Goal: Task Accomplishment & Management: Manage account settings

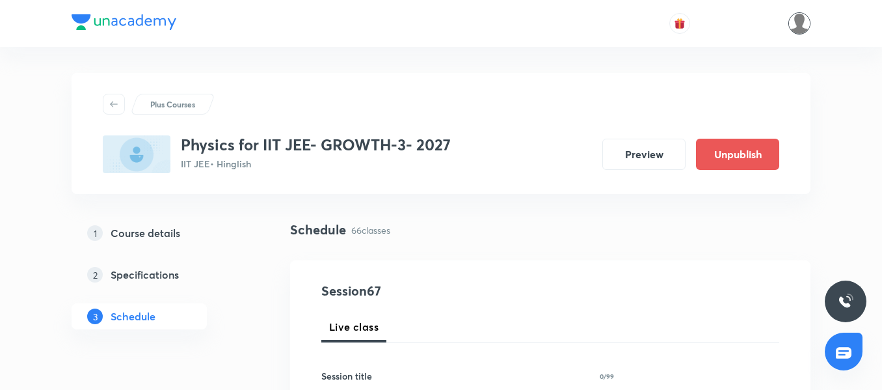
click at [790, 20] on img at bounding box center [800, 23] width 22 height 22
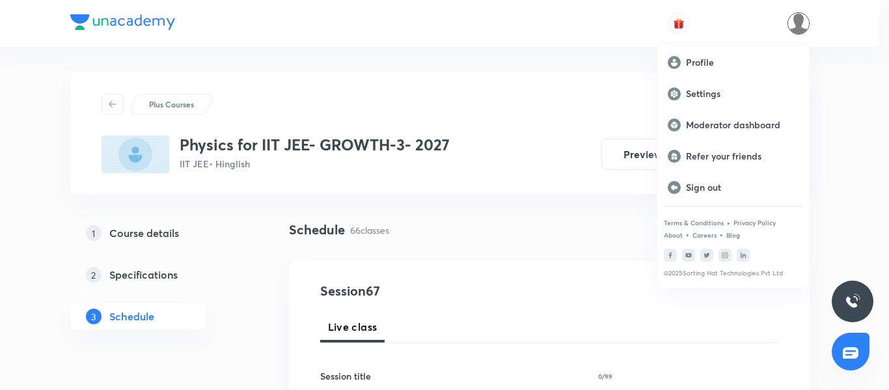
click at [579, 96] on div at bounding box center [444, 195] width 889 height 390
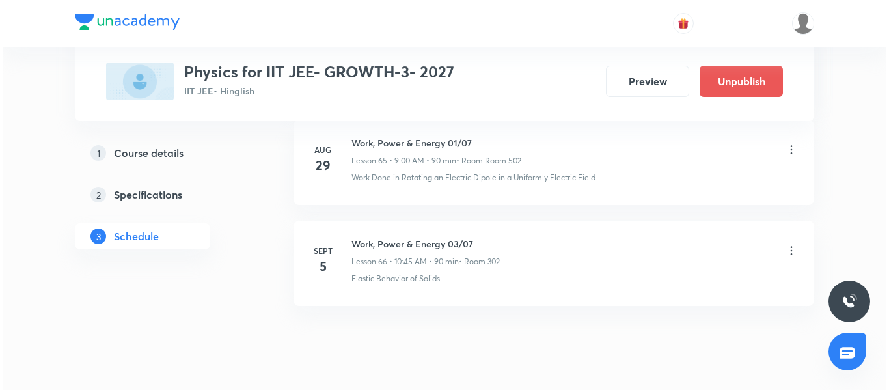
scroll to position [7314, 0]
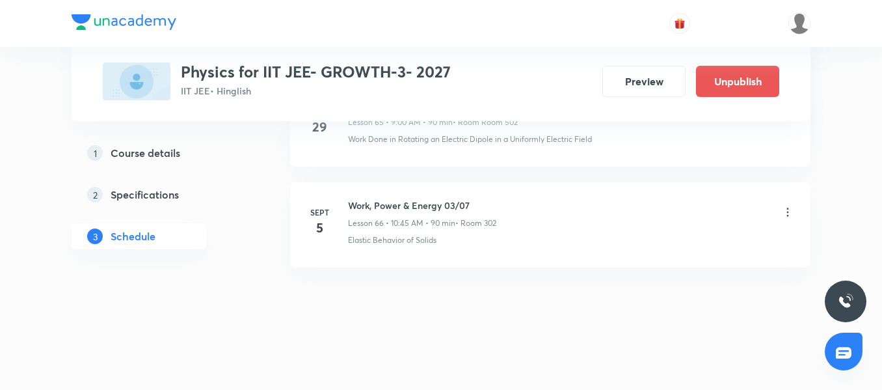
click at [787, 209] on icon at bounding box center [788, 212] width 13 height 13
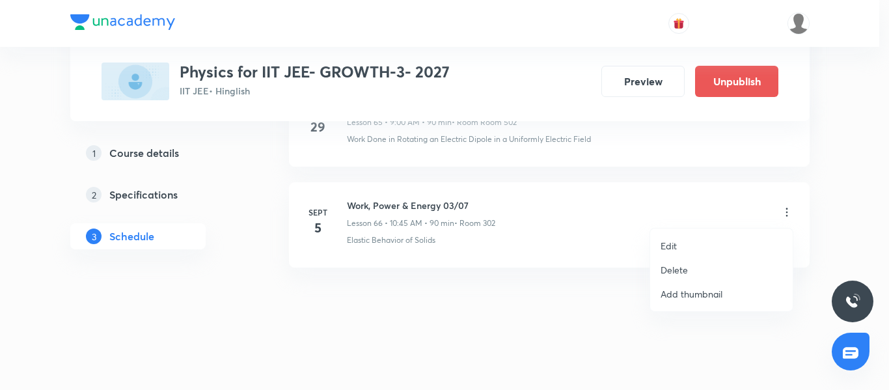
click at [698, 240] on li "Edit" at bounding box center [721, 246] width 143 height 24
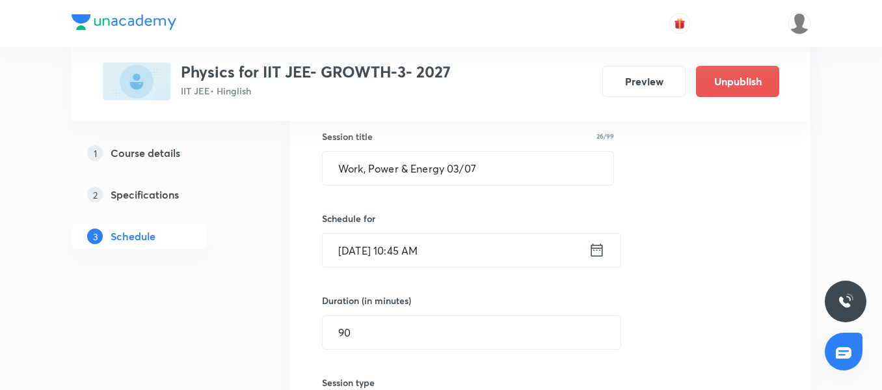
scroll to position [6822, 0]
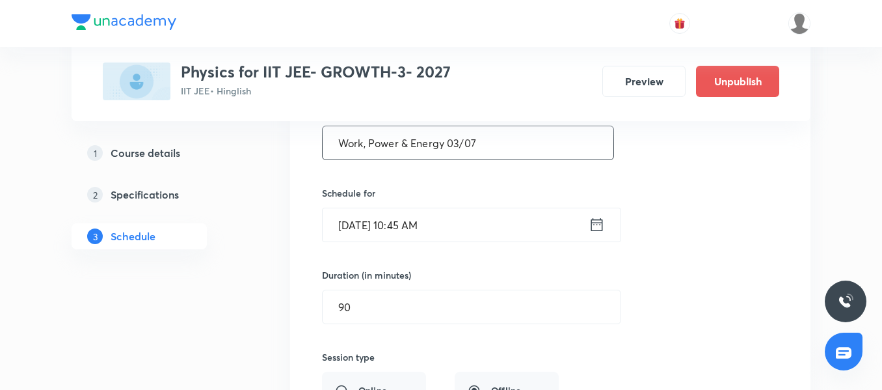
click at [461, 140] on input "Work, Power & Energy 03/07" at bounding box center [468, 142] width 291 height 33
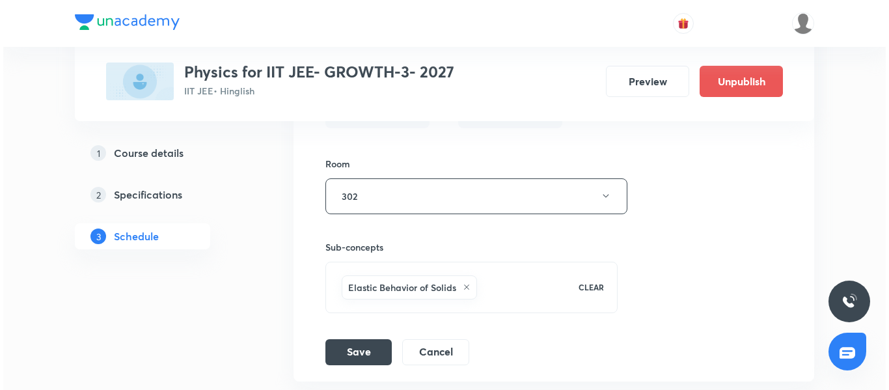
scroll to position [7140, 0]
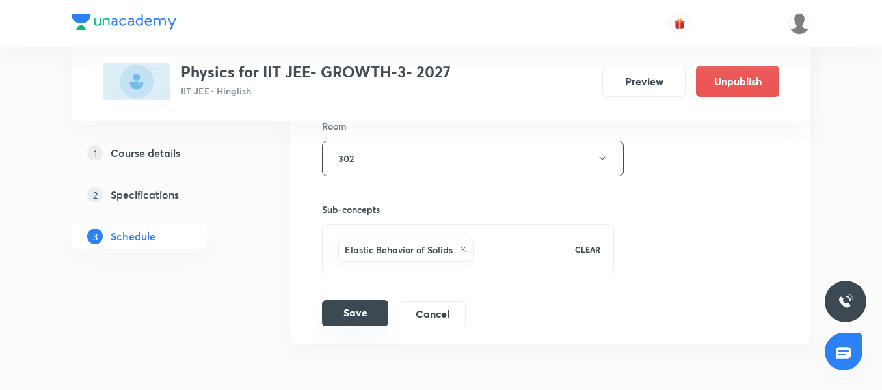
type input "Work, Power & Energy 02/07"
click at [348, 315] on button "Save" at bounding box center [355, 313] width 66 height 26
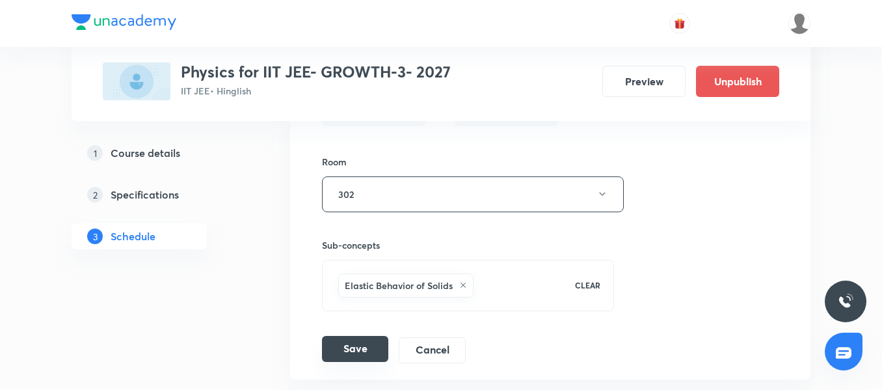
click at [346, 353] on button "Save" at bounding box center [355, 349] width 66 height 26
click at [346, 353] on button "Save" at bounding box center [355, 350] width 66 height 26
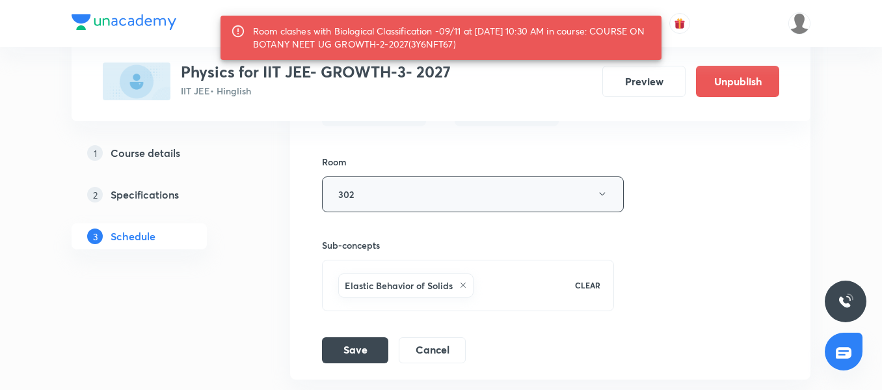
click at [396, 200] on button "302" at bounding box center [473, 194] width 302 height 36
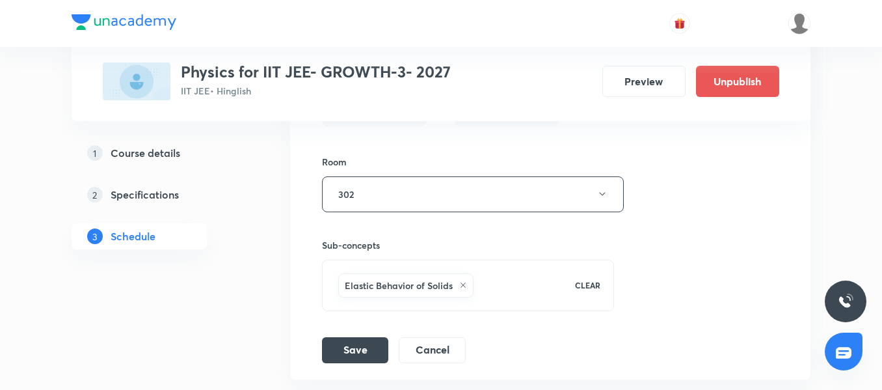
scroll to position [7166, 0]
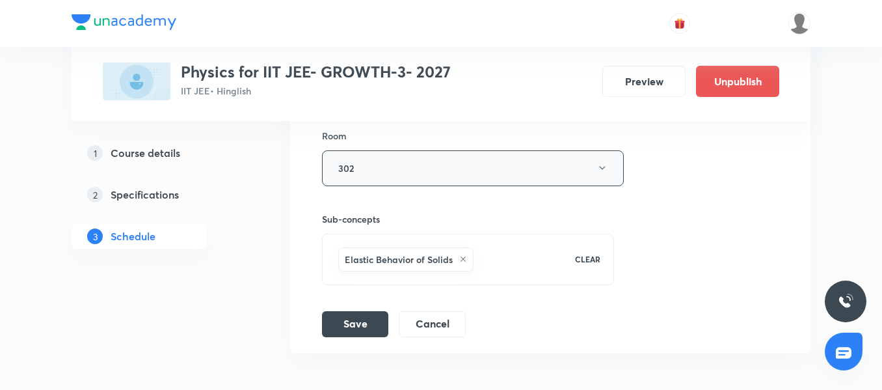
click at [418, 165] on button "302" at bounding box center [473, 168] width 302 height 36
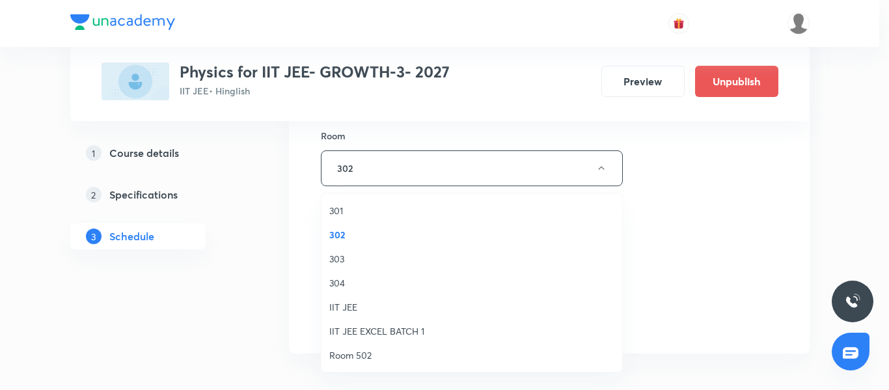
click at [358, 359] on span "Room 502" at bounding box center [471, 355] width 285 height 14
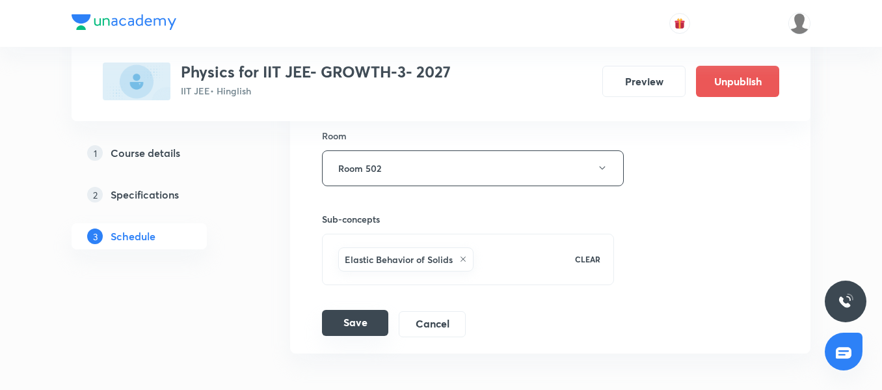
click at [353, 321] on button "Save" at bounding box center [355, 323] width 66 height 26
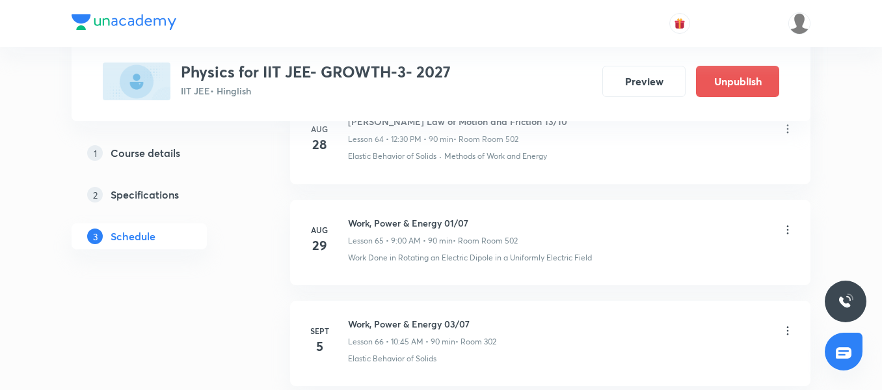
scroll to position [6716, 0]
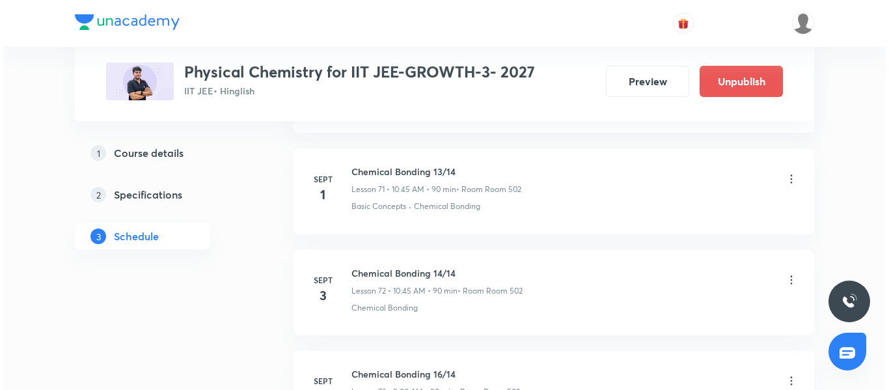
scroll to position [8020, 0]
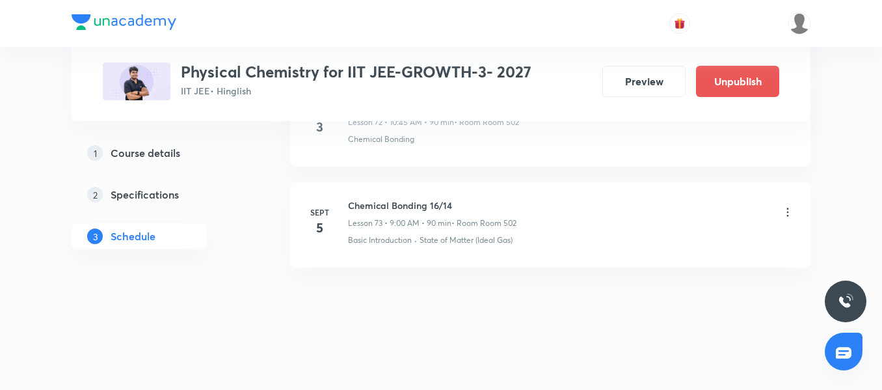
click at [783, 214] on icon at bounding box center [788, 212] width 13 height 13
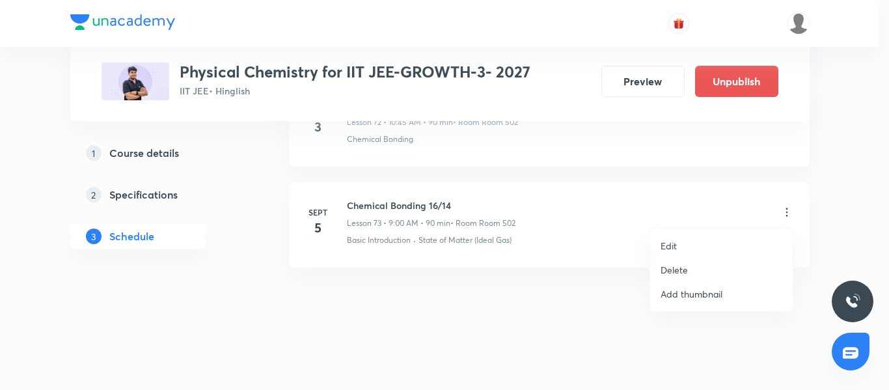
click at [728, 236] on li "Edit" at bounding box center [721, 246] width 143 height 24
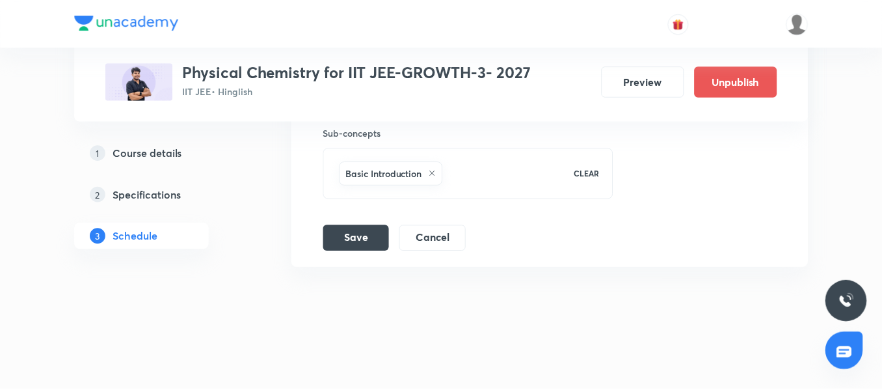
scroll to position [7922, 0]
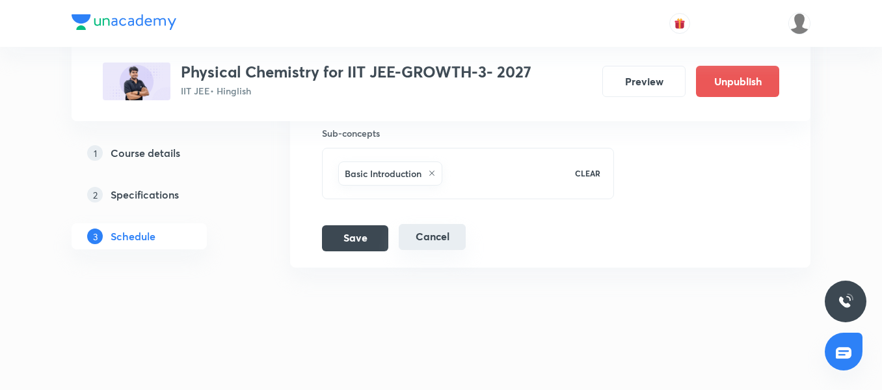
click at [439, 239] on button "Cancel" at bounding box center [432, 237] width 67 height 26
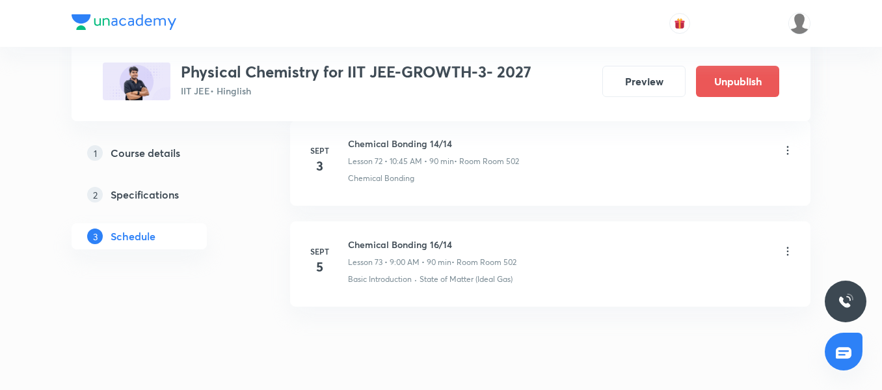
scroll to position [7370, 0]
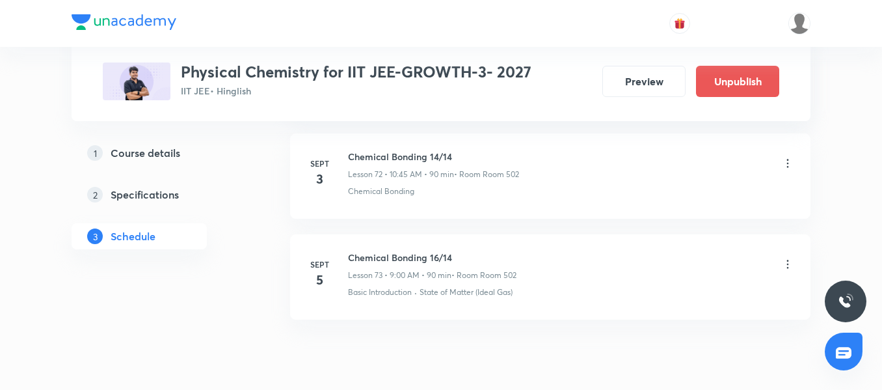
click at [791, 265] on icon at bounding box center [788, 264] width 13 height 13
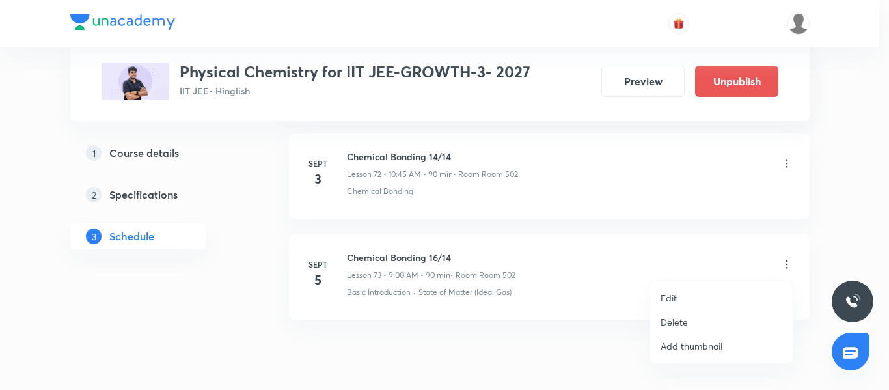
click at [712, 288] on li "Edit" at bounding box center [721, 298] width 143 height 24
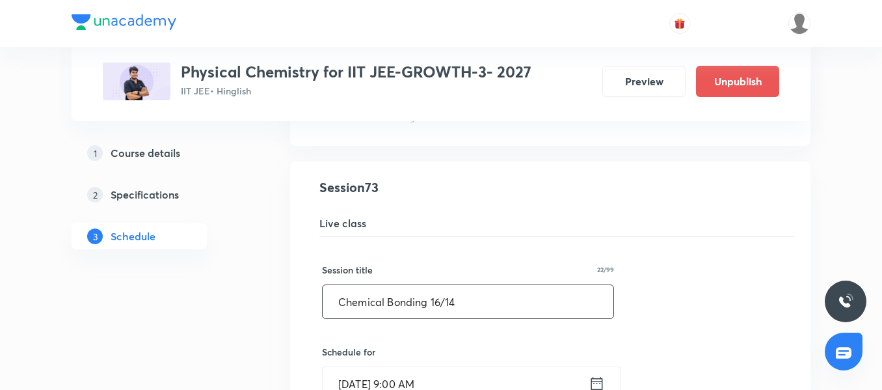
click at [440, 299] on input "Chemical Bonding 16/14" at bounding box center [468, 301] width 291 height 33
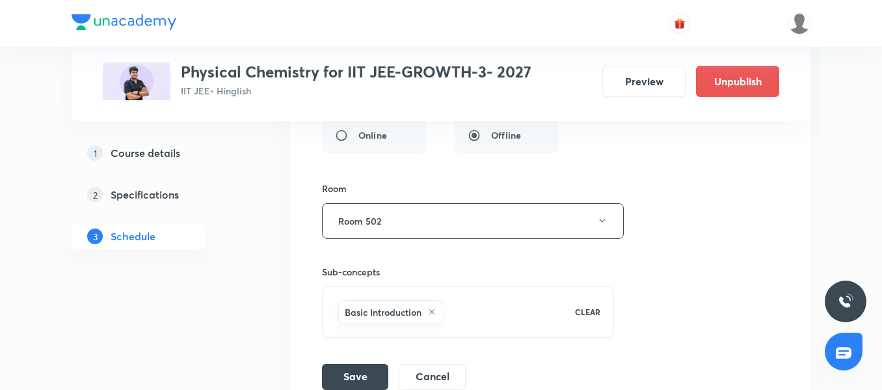
scroll to position [7811, 0]
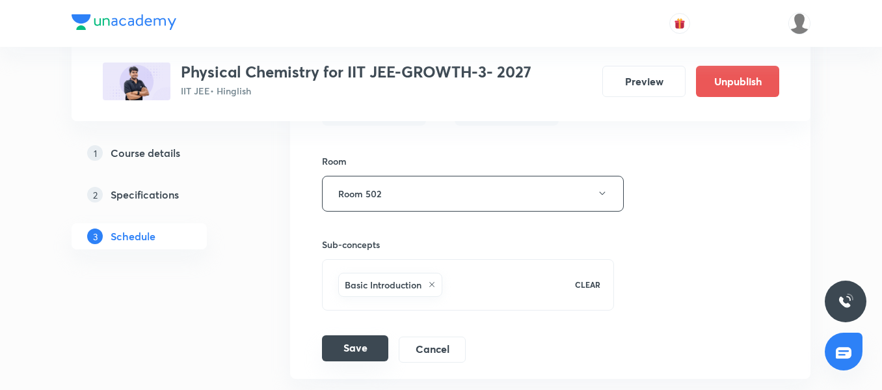
type input "Chemical Bonding 15/14"
click at [342, 356] on button "Save" at bounding box center [355, 348] width 66 height 26
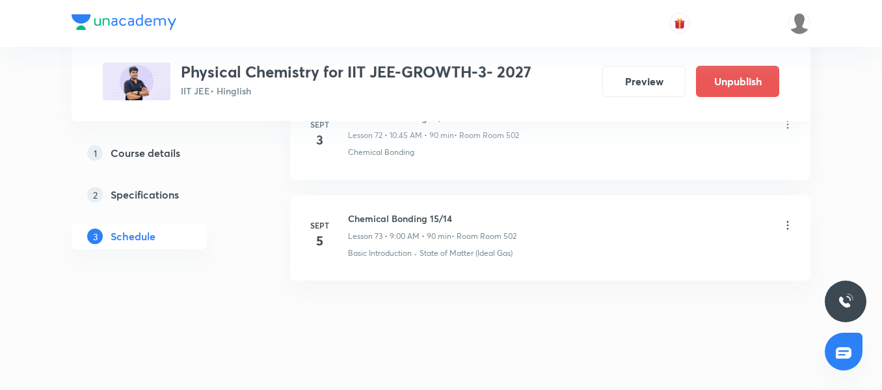
scroll to position [7422, 0]
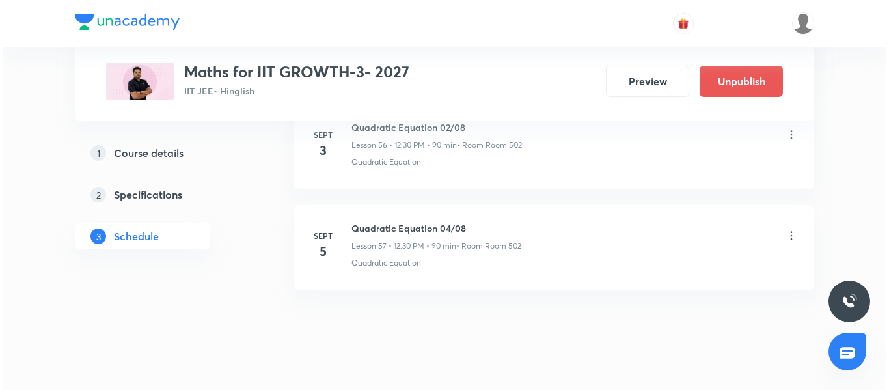
scroll to position [6360, 0]
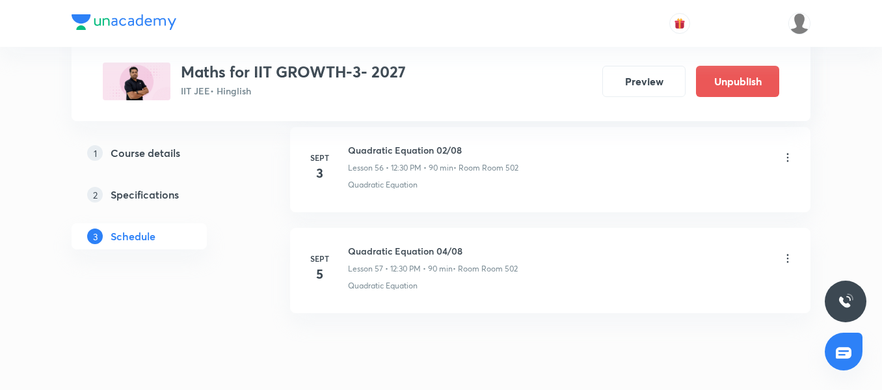
click at [785, 258] on icon at bounding box center [788, 258] width 13 height 13
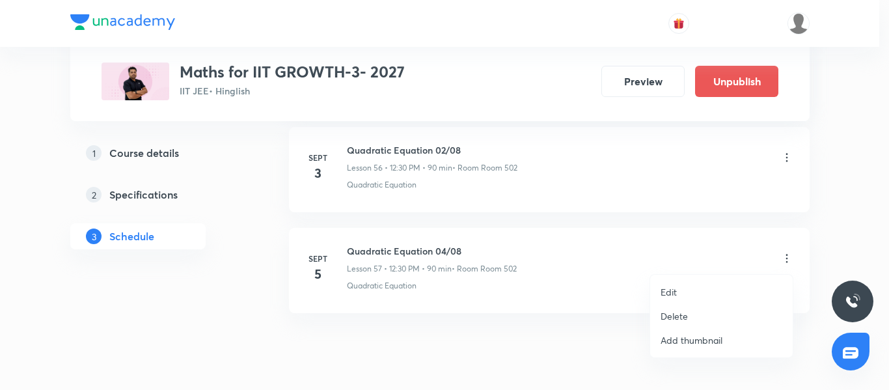
click at [687, 290] on li "Edit" at bounding box center [721, 292] width 143 height 24
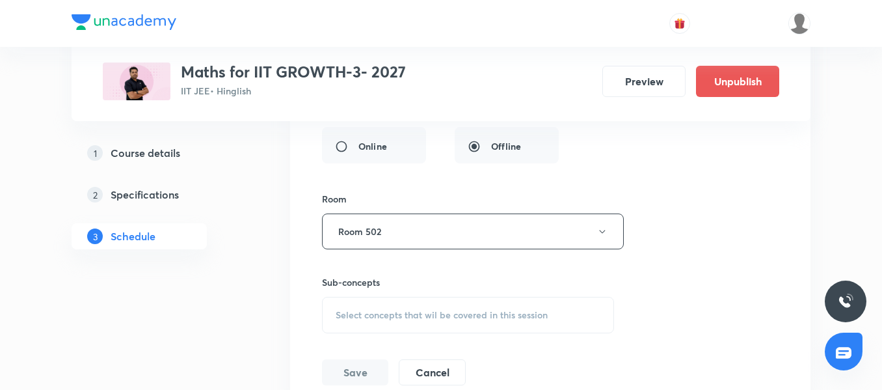
scroll to position [6170, 0]
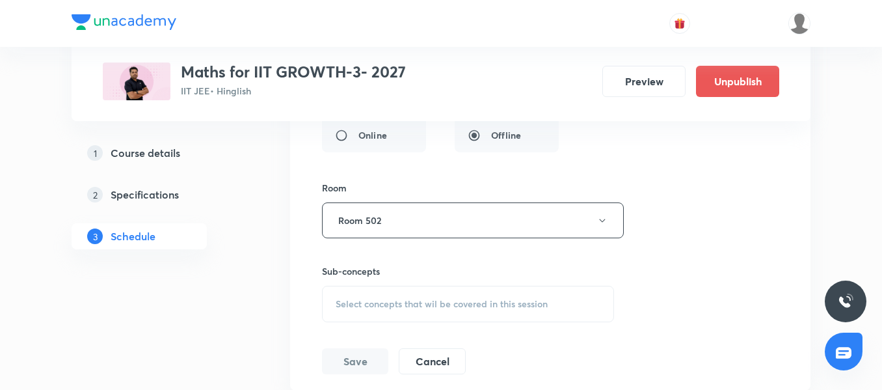
click at [380, 312] on div "Select concepts that wil be covered in this session" at bounding box center [468, 304] width 292 height 36
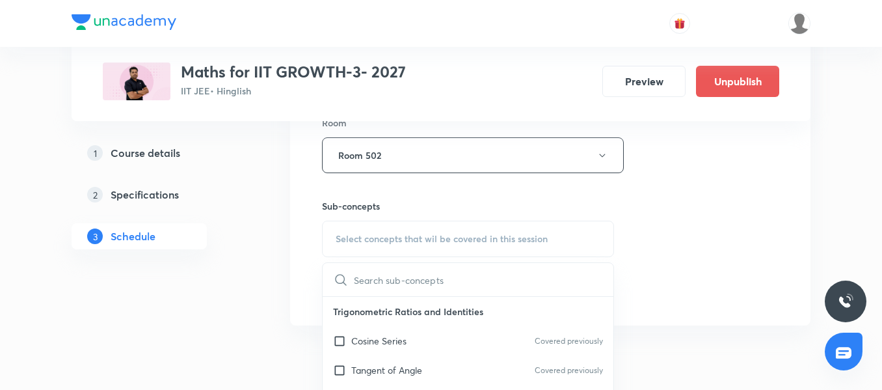
scroll to position [6246, 0]
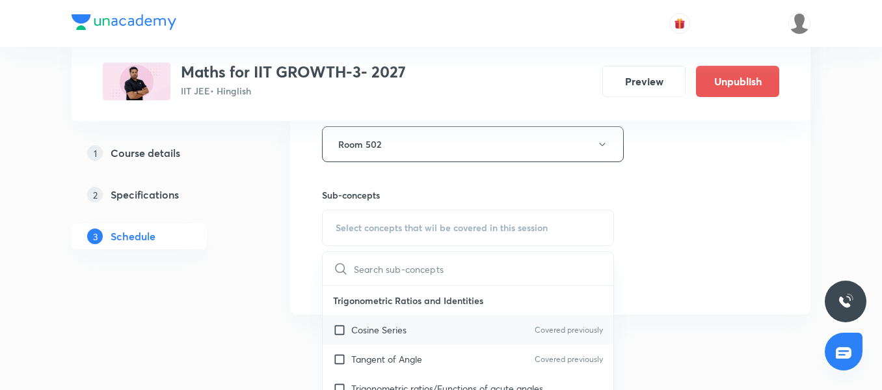
click at [418, 333] on div "Cosine Series Covered previously" at bounding box center [468, 329] width 291 height 29
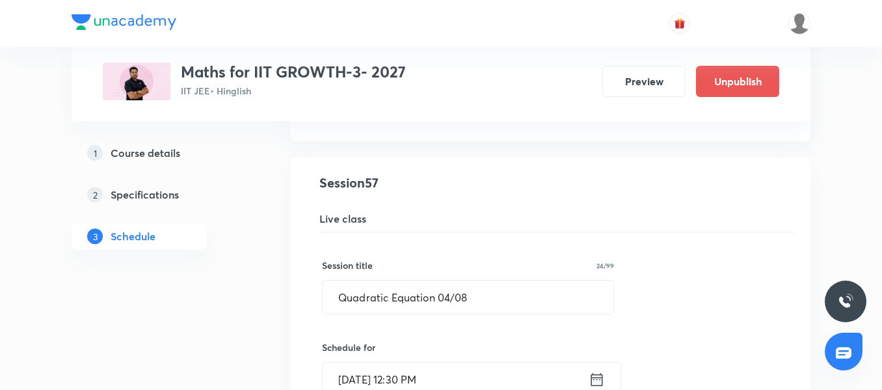
scroll to position [5838, 0]
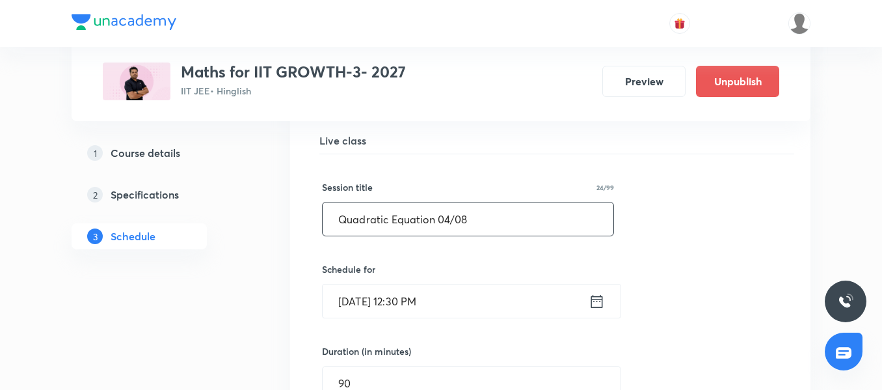
click at [450, 220] on input "Quadratic Equation 04/08" at bounding box center [468, 218] width 291 height 33
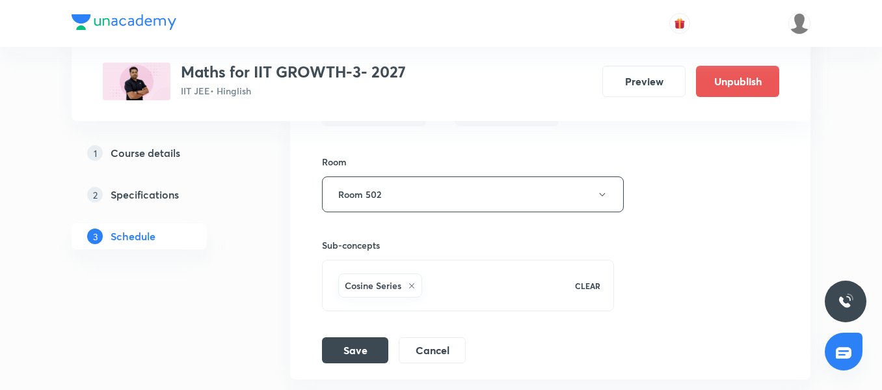
scroll to position [6219, 0]
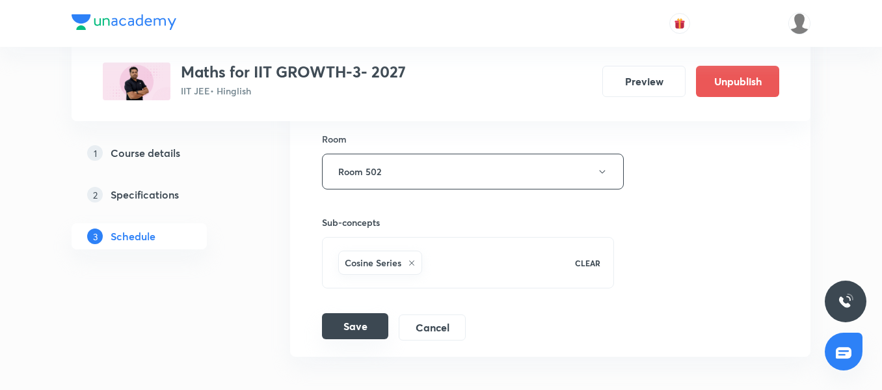
type input "Quadratic Equation 03/08"
click at [360, 327] on button "Save" at bounding box center [355, 326] width 66 height 26
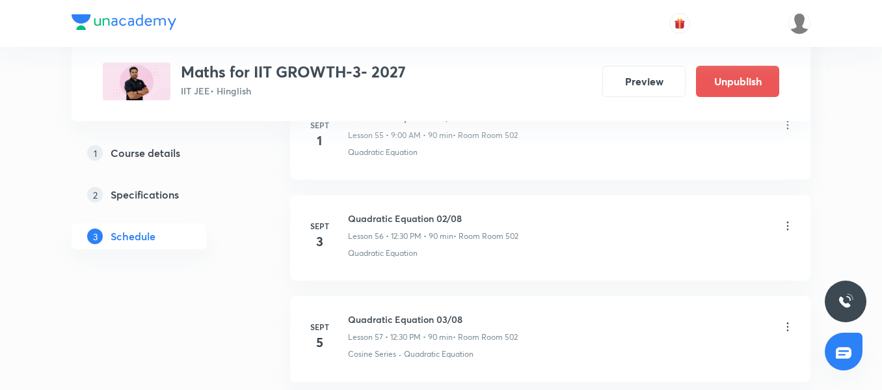
scroll to position [5809, 0]
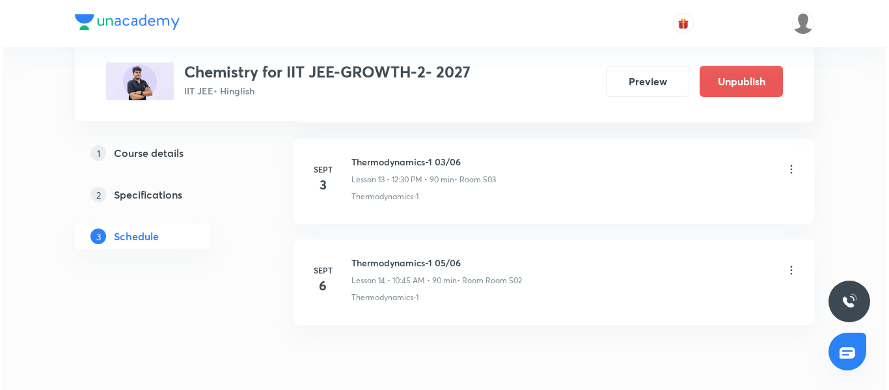
scroll to position [2013, 0]
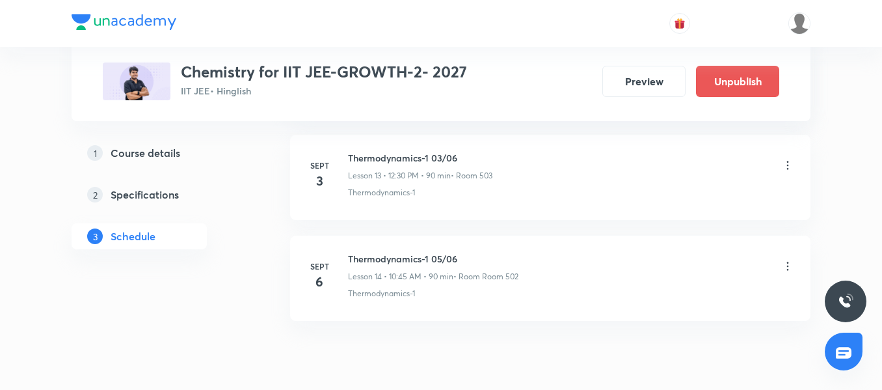
click at [789, 262] on icon at bounding box center [788, 266] width 2 height 8
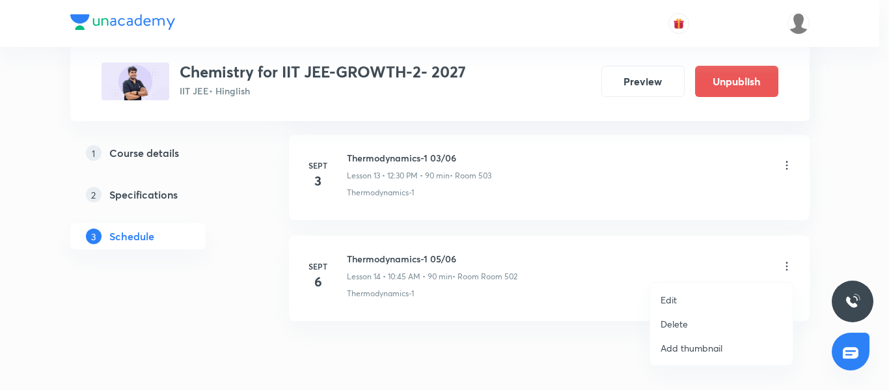
click at [676, 295] on p "Edit" at bounding box center [669, 300] width 16 height 14
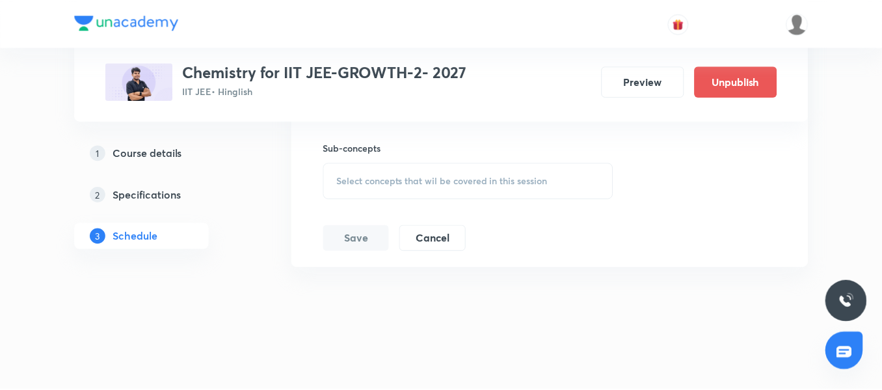
scroll to position [1954, 0]
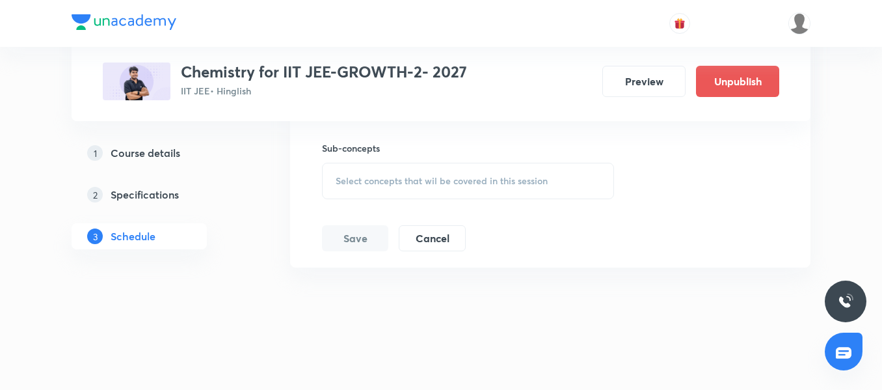
click at [477, 173] on div "Select concepts that wil be covered in this session" at bounding box center [468, 181] width 292 height 36
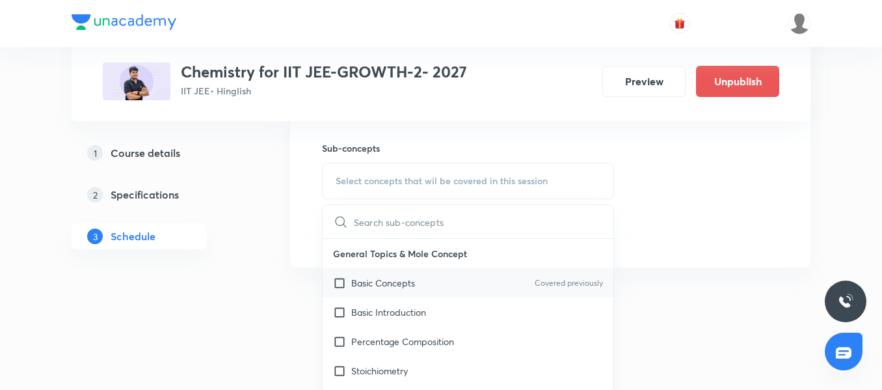
click at [415, 295] on div "Basic Concepts Covered previously" at bounding box center [468, 282] width 291 height 29
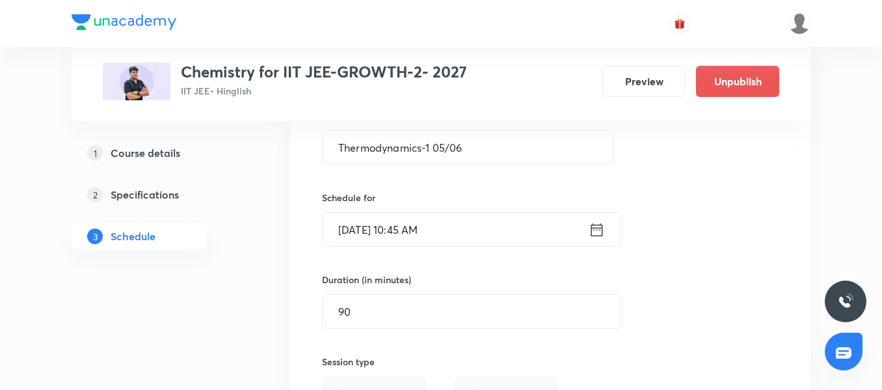
scroll to position [1591, 0]
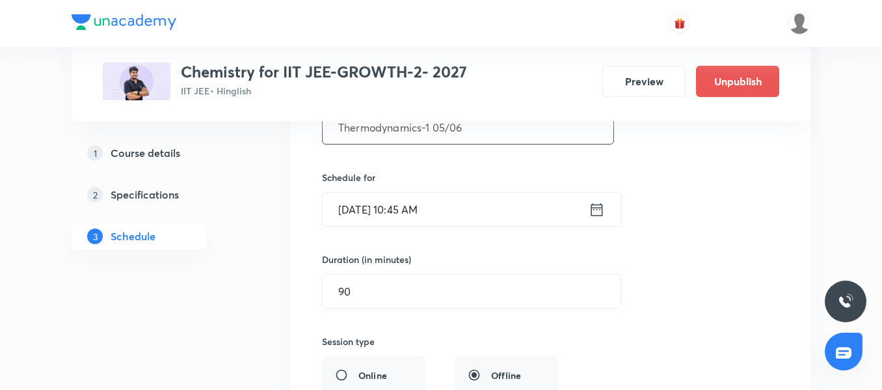
click at [441, 130] on input "Thermodynamics-1 05/06" at bounding box center [468, 127] width 291 height 33
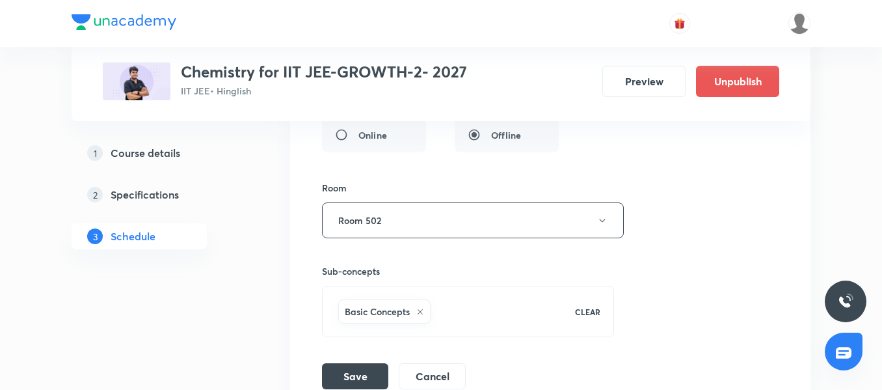
scroll to position [1839, 0]
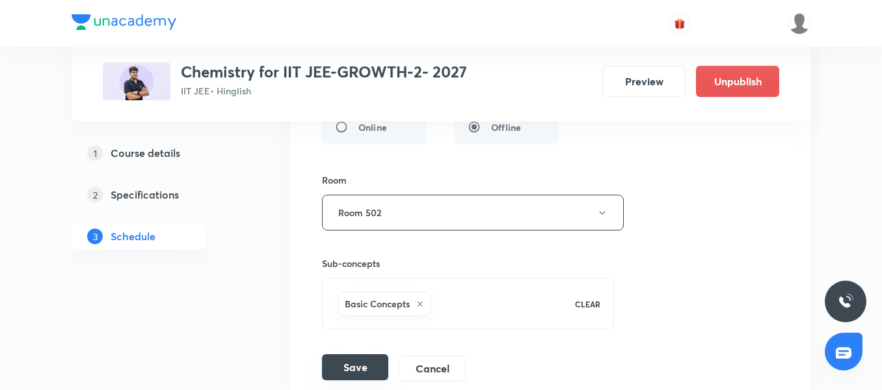
type input "Thermodynamics-1 04/06"
click at [344, 365] on button "Save" at bounding box center [355, 367] width 66 height 26
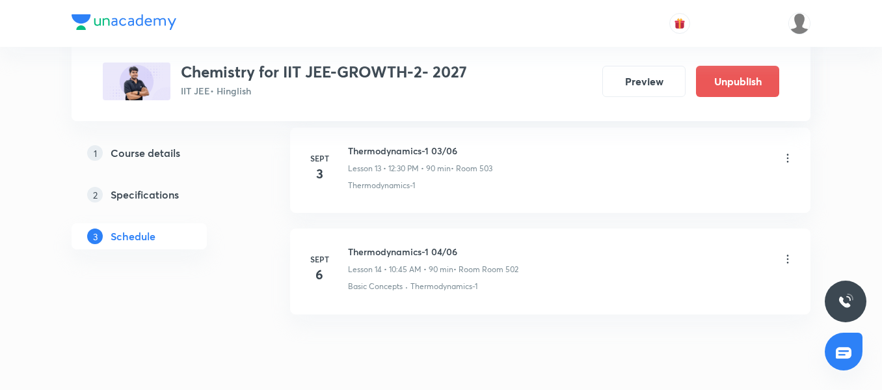
scroll to position [1426, 0]
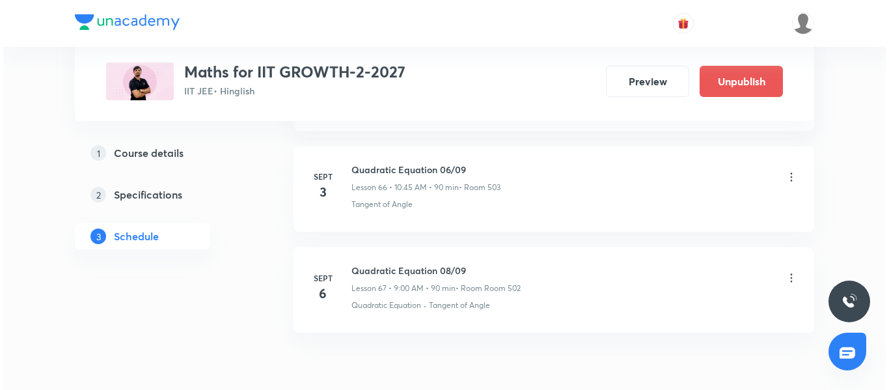
scroll to position [7363, 0]
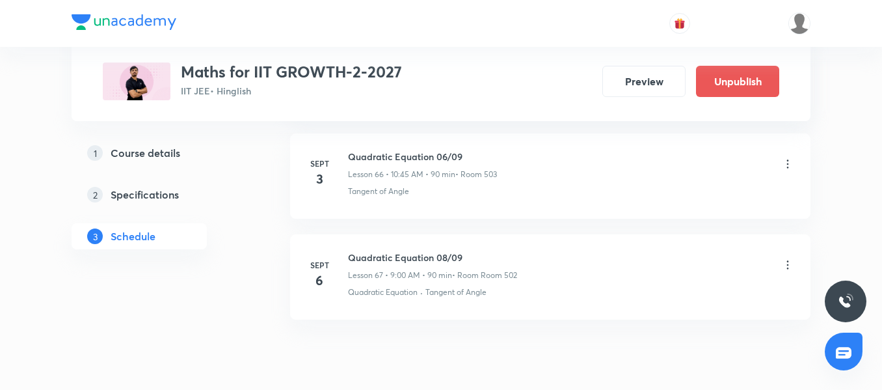
click at [787, 264] on icon at bounding box center [788, 264] width 2 height 8
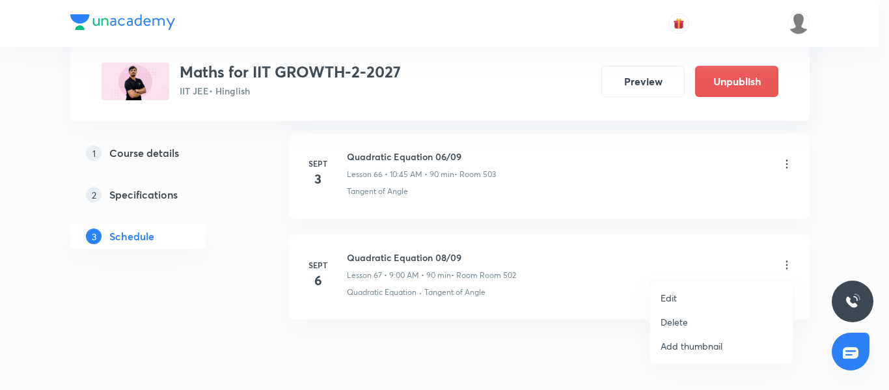
click at [722, 293] on li "Edit" at bounding box center [721, 298] width 143 height 24
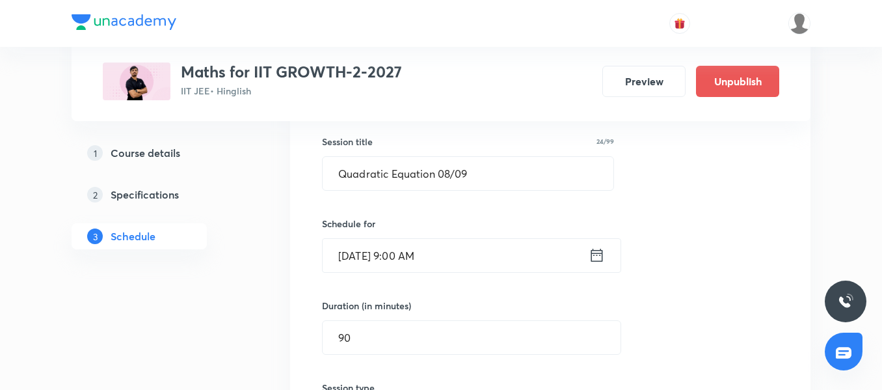
scroll to position [6880, 0]
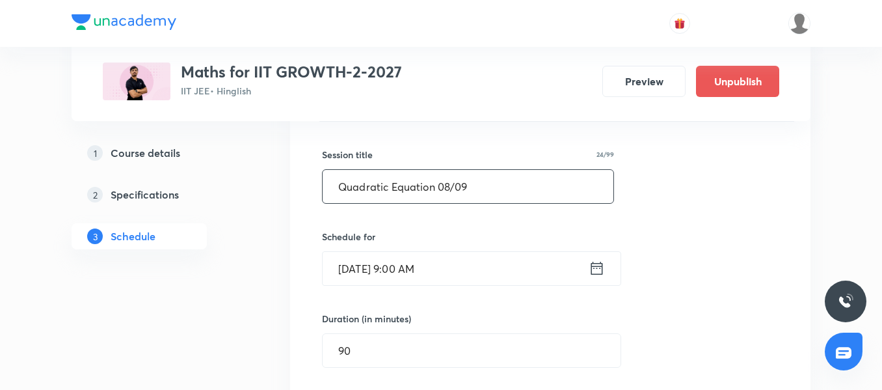
click at [450, 188] on input "Quadratic Equation 08/09" at bounding box center [468, 186] width 291 height 33
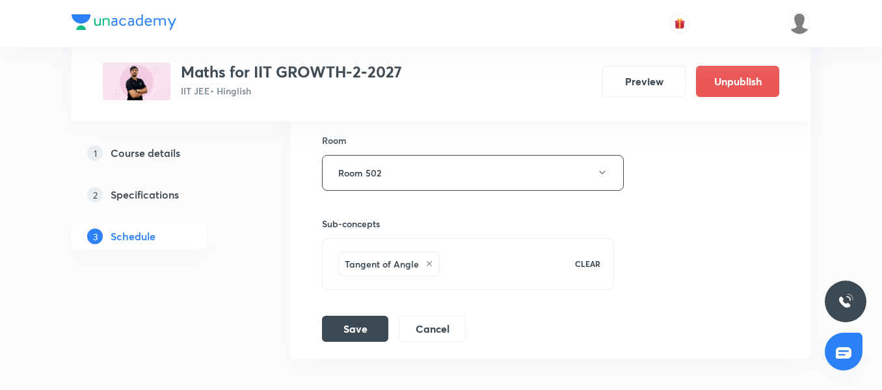
scroll to position [7241, 0]
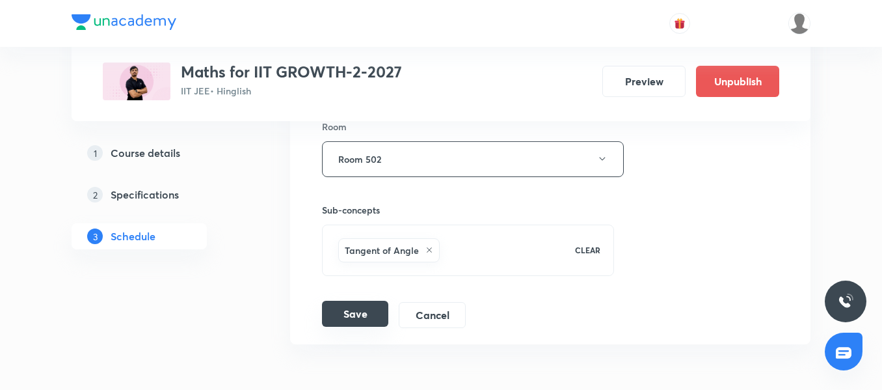
type input "Quadratic Equation 07/09"
click at [358, 308] on button "Save" at bounding box center [355, 314] width 66 height 26
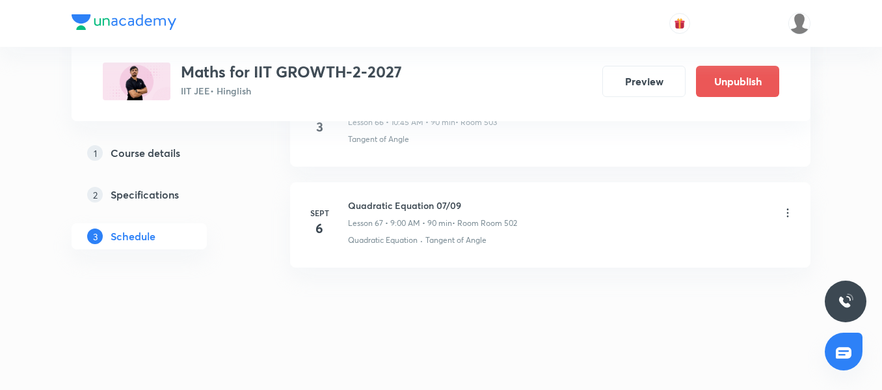
scroll to position [6817, 0]
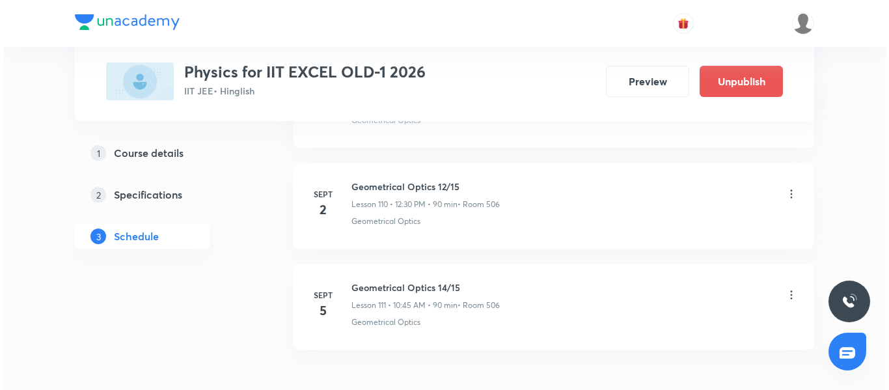
scroll to position [11831, 0]
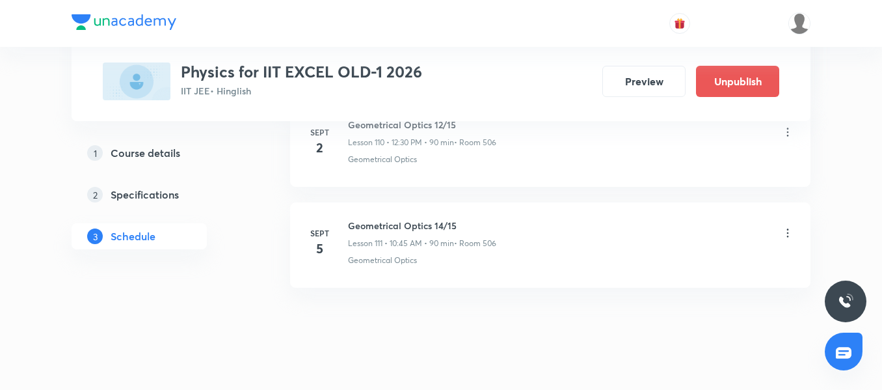
click at [788, 234] on icon at bounding box center [788, 232] width 13 height 13
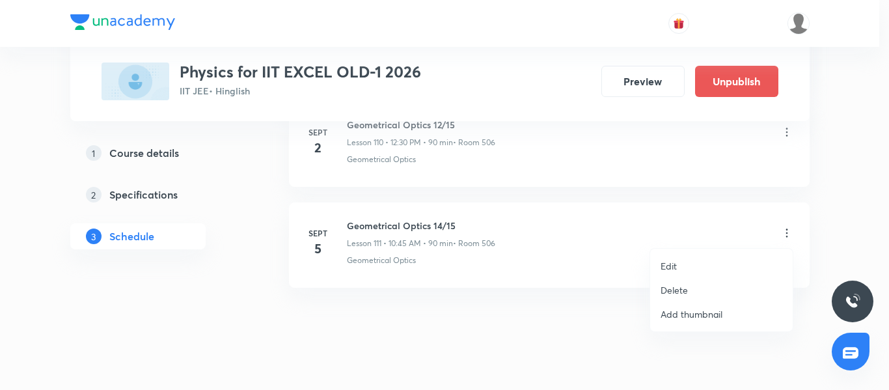
click at [715, 268] on li "Edit" at bounding box center [721, 266] width 143 height 24
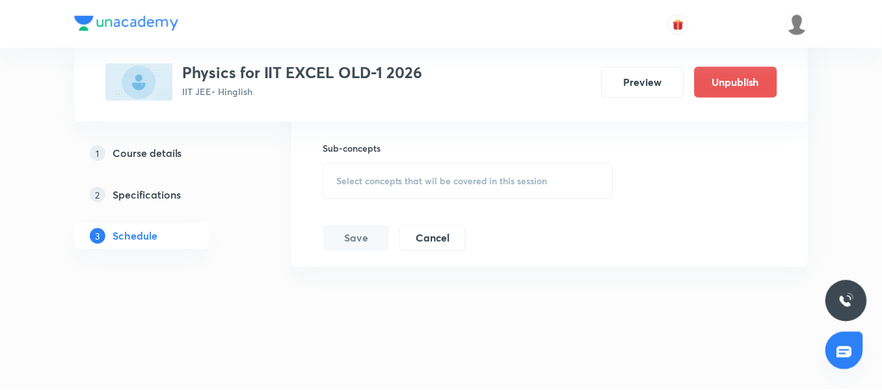
scroll to position [11739, 0]
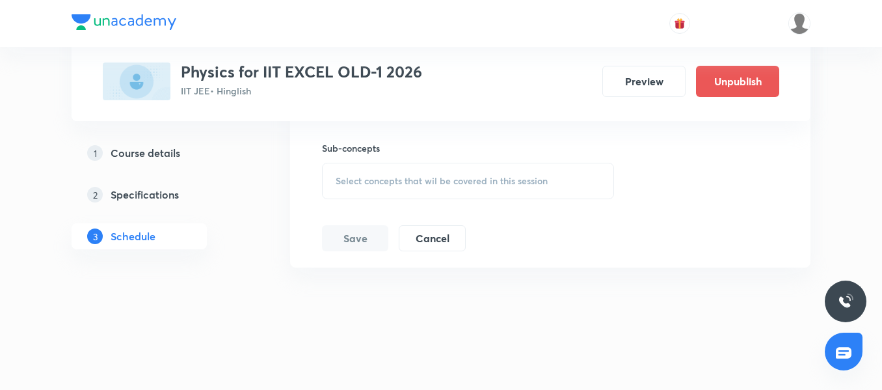
click at [476, 191] on div "Select concepts that wil be covered in this session" at bounding box center [468, 181] width 292 height 36
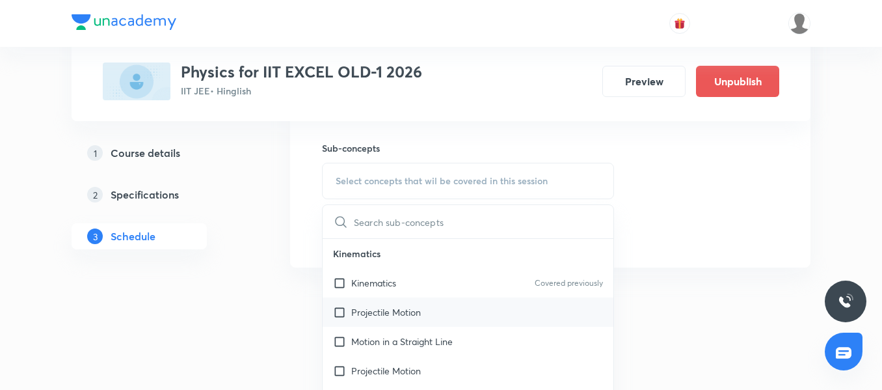
click at [389, 312] on p "Projectile Motion" at bounding box center [386, 312] width 70 height 14
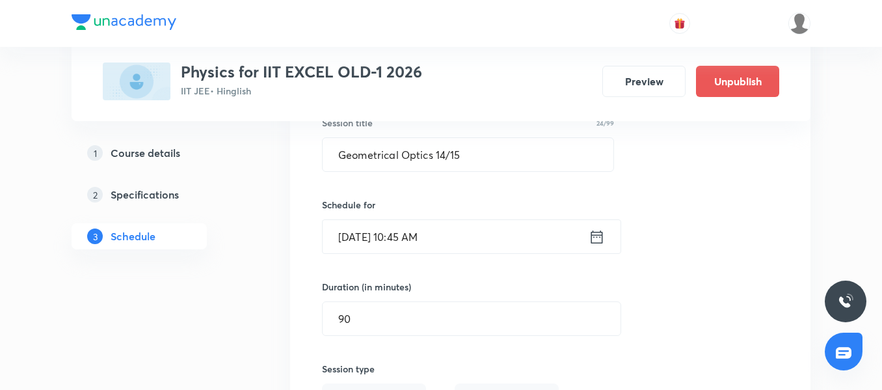
scroll to position [11308, 0]
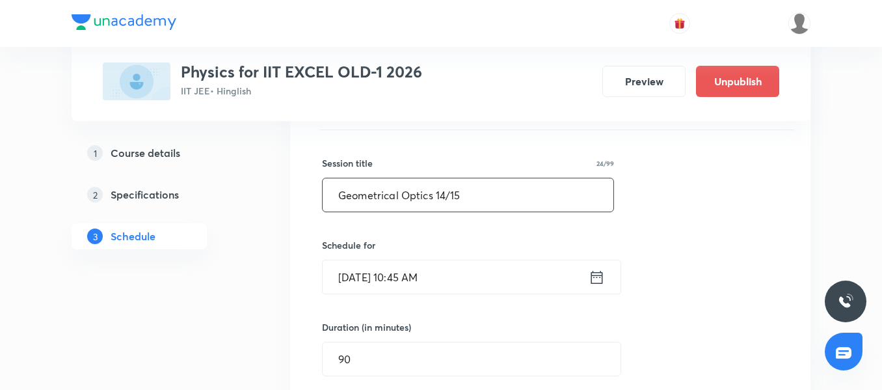
click at [444, 196] on input "Geometrical Optics 14/15" at bounding box center [468, 194] width 291 height 33
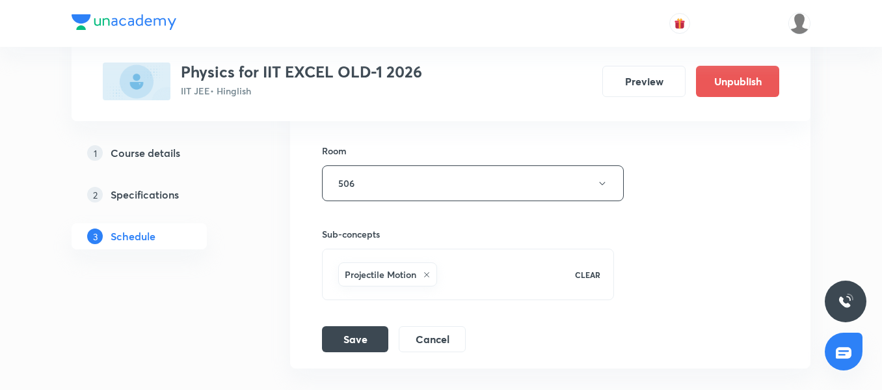
scroll to position [11734, 0]
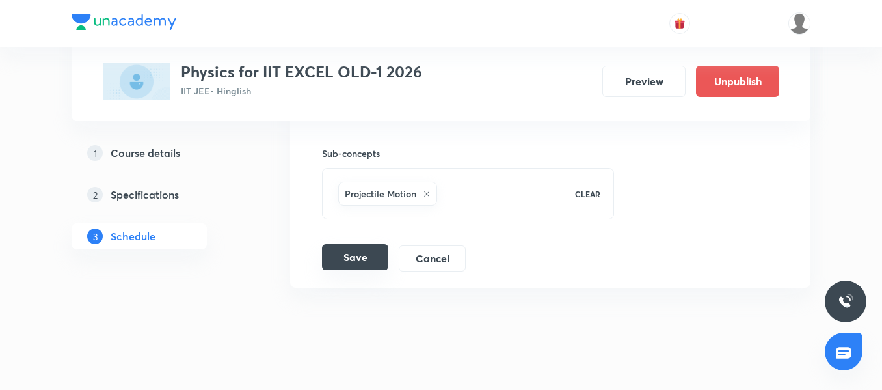
type input "Geometrical Optics 13/15"
click at [356, 247] on button "Save" at bounding box center [355, 257] width 66 height 26
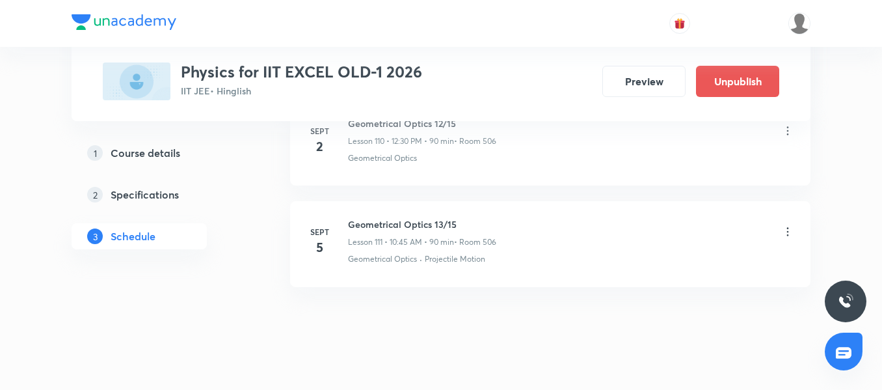
scroll to position [11254, 0]
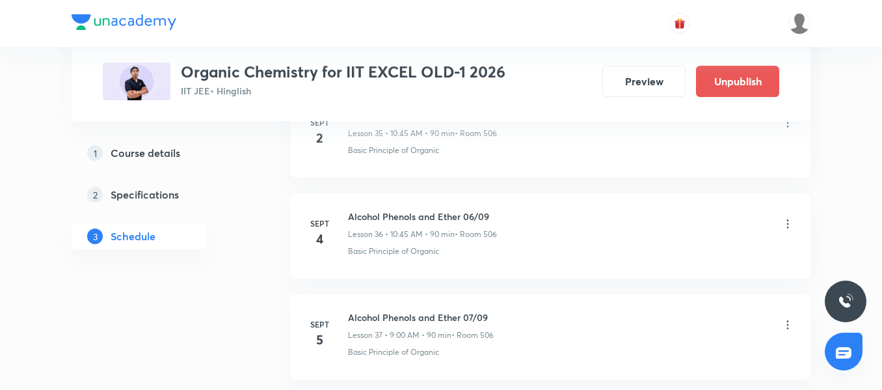
scroll to position [4219, 0]
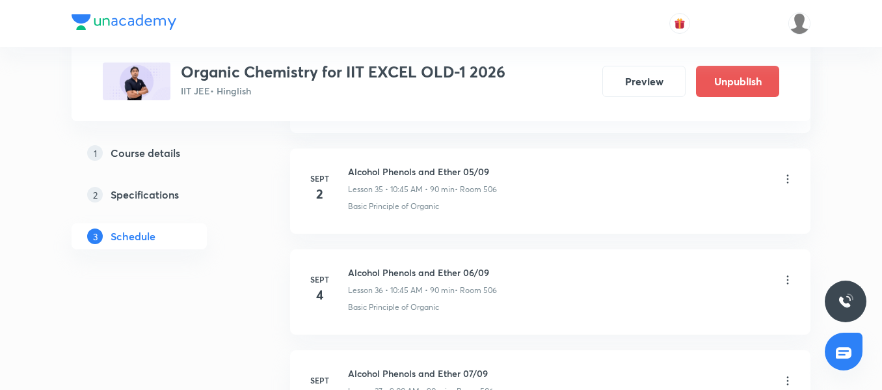
click at [786, 279] on icon at bounding box center [788, 279] width 13 height 13
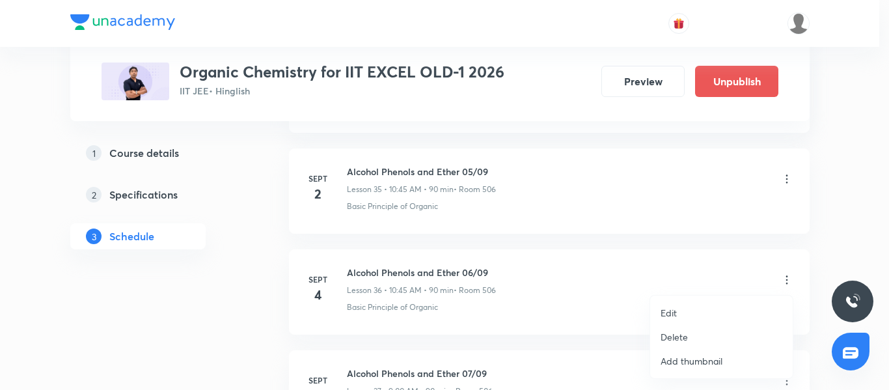
click at [685, 333] on p "Delete" at bounding box center [674, 337] width 27 height 14
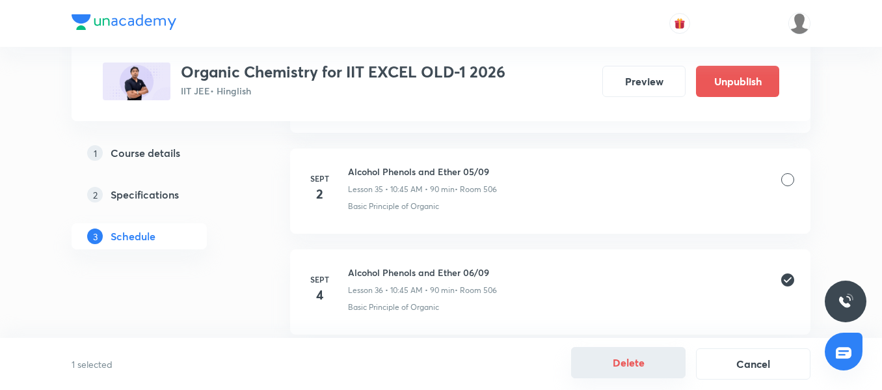
click at [633, 372] on button "Delete" at bounding box center [628, 362] width 115 height 31
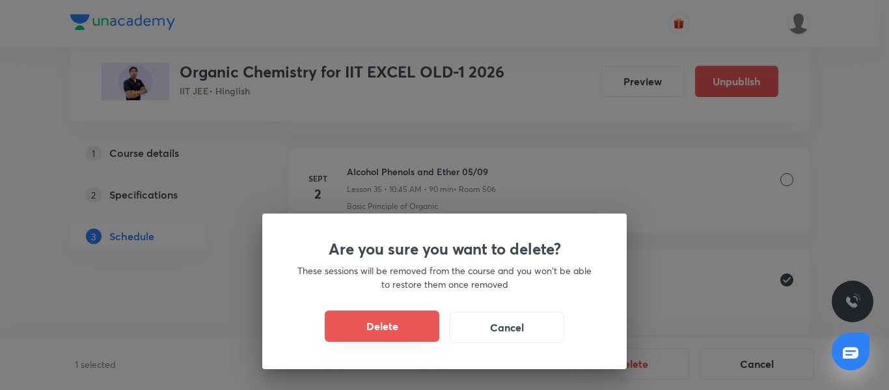
click at [349, 312] on button "Delete" at bounding box center [382, 325] width 115 height 31
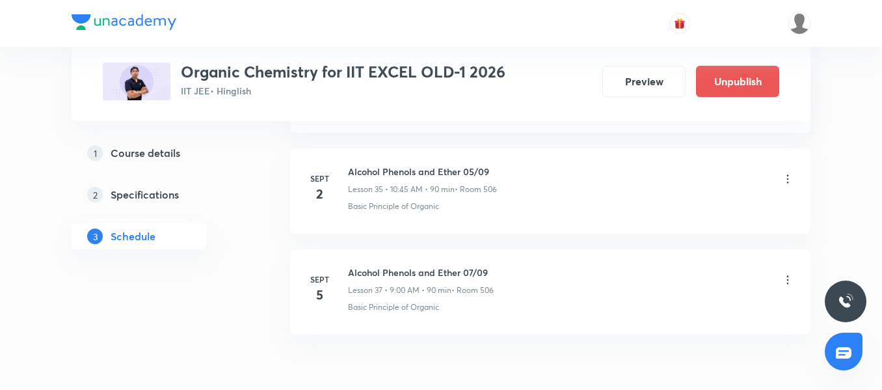
scroll to position [4255, 0]
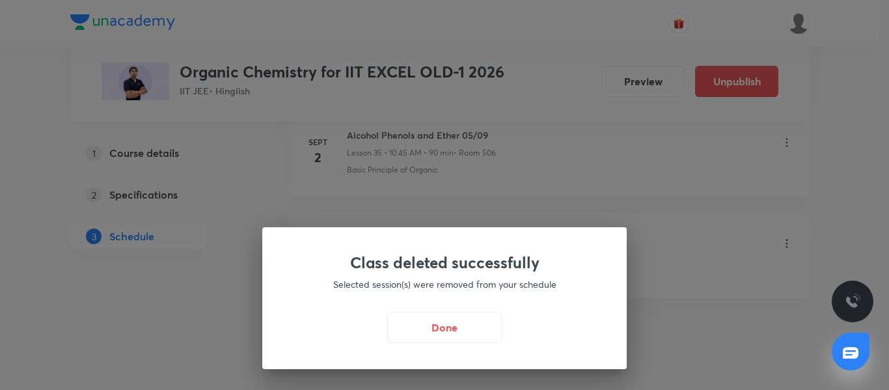
click at [410, 311] on div "Class deleted successfully Selected session(s) were removed from your schedule …" at bounding box center [444, 298] width 364 height 142
click at [434, 319] on button "Done" at bounding box center [444, 325] width 115 height 31
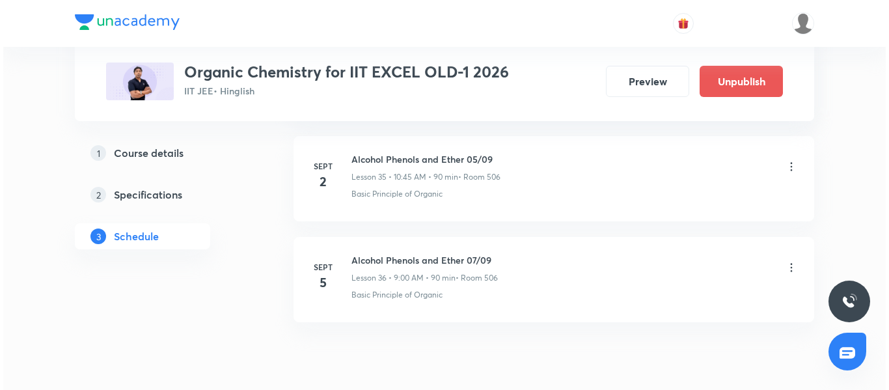
scroll to position [4262, 0]
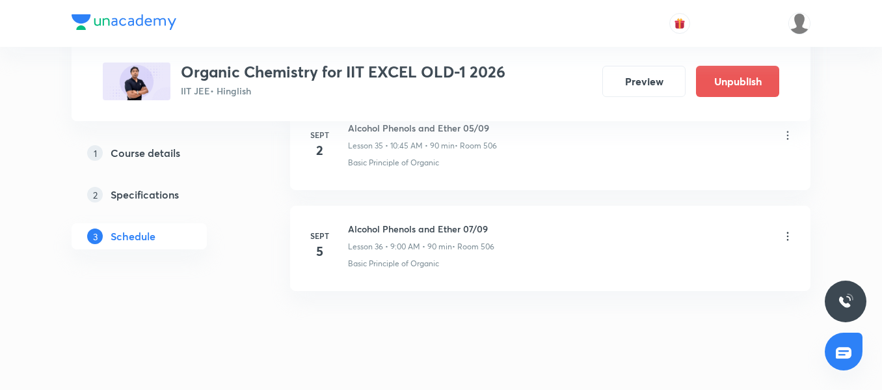
click at [789, 233] on icon at bounding box center [788, 236] width 13 height 13
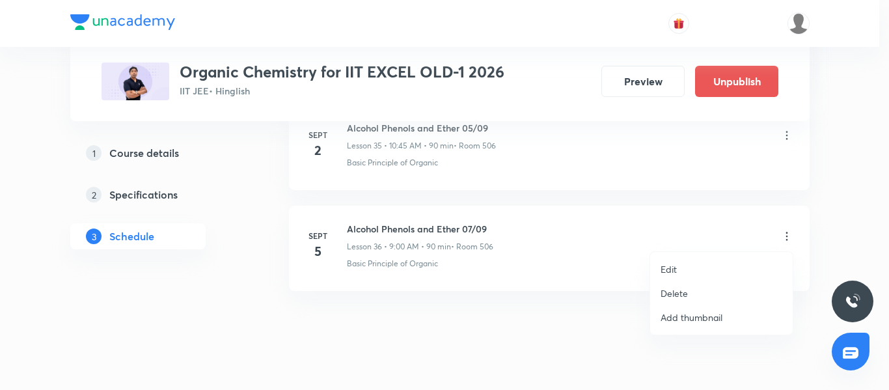
click at [703, 263] on li "Edit" at bounding box center [721, 269] width 143 height 24
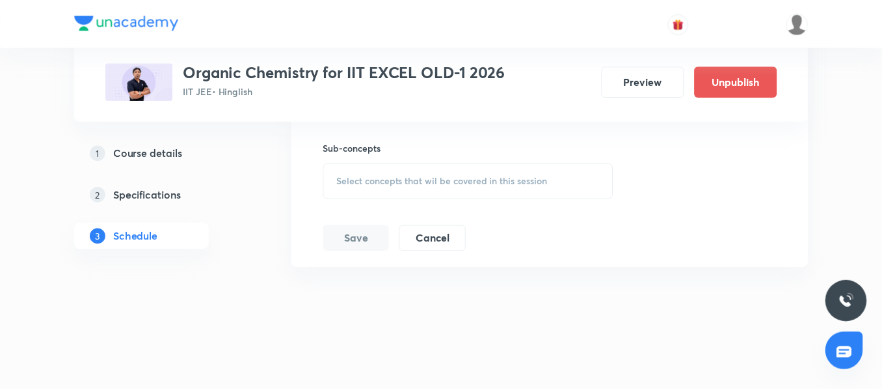
scroll to position [4173, 0]
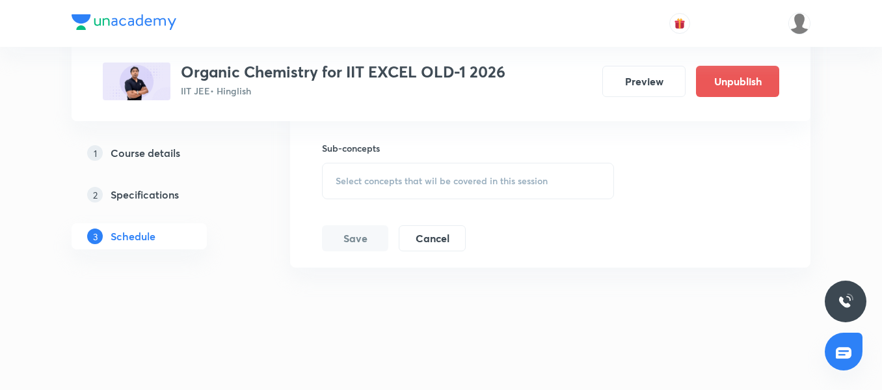
click at [556, 185] on div "Select concepts that wil be covered in this session" at bounding box center [468, 181] width 292 height 36
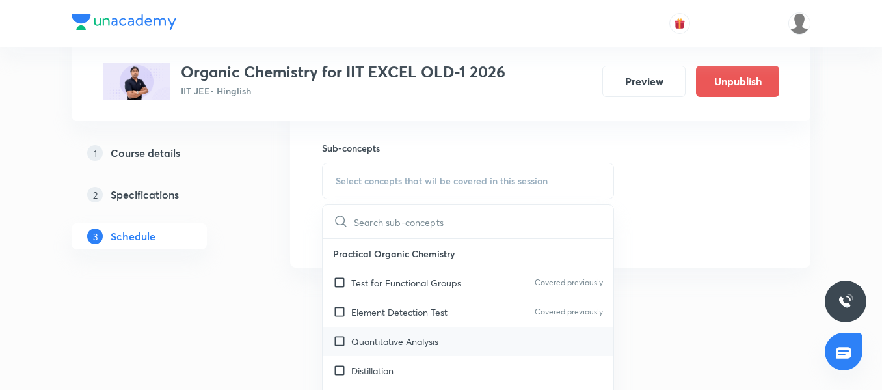
click at [389, 343] on p "Quantitative Analysis" at bounding box center [394, 341] width 87 height 14
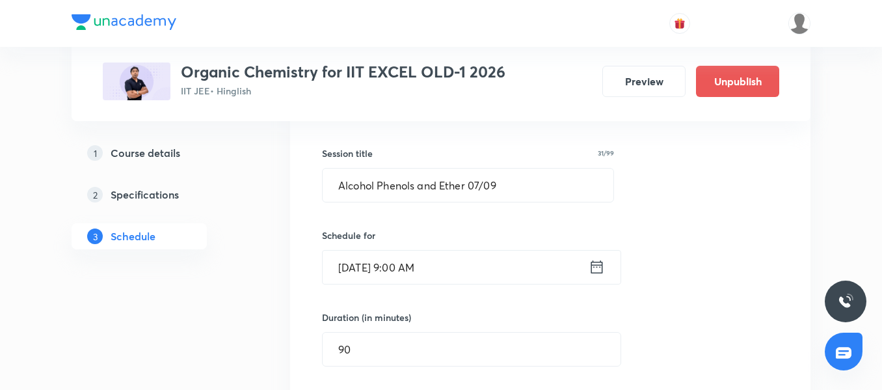
scroll to position [3737, 0]
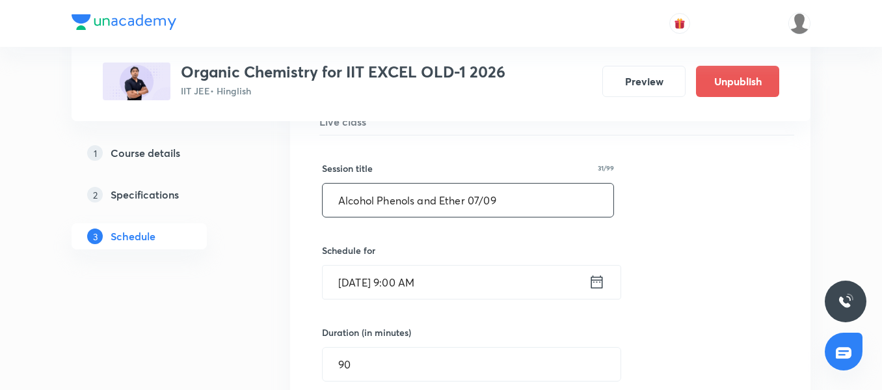
click at [482, 200] on input "Alcohol Phenols and Ether 07/09" at bounding box center [468, 200] width 291 height 33
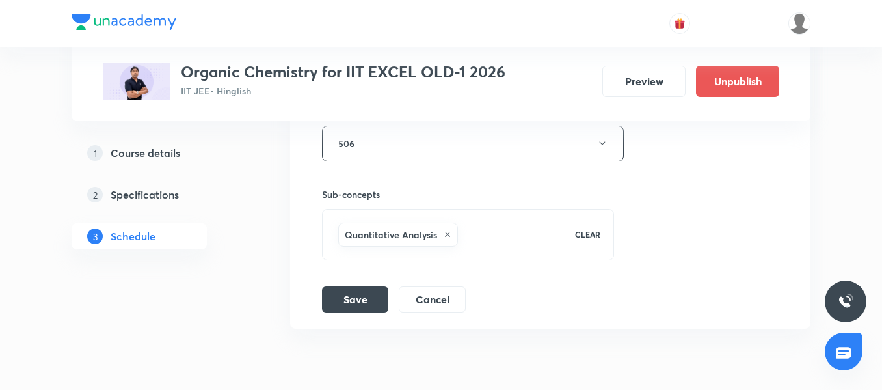
scroll to position [4158, 0]
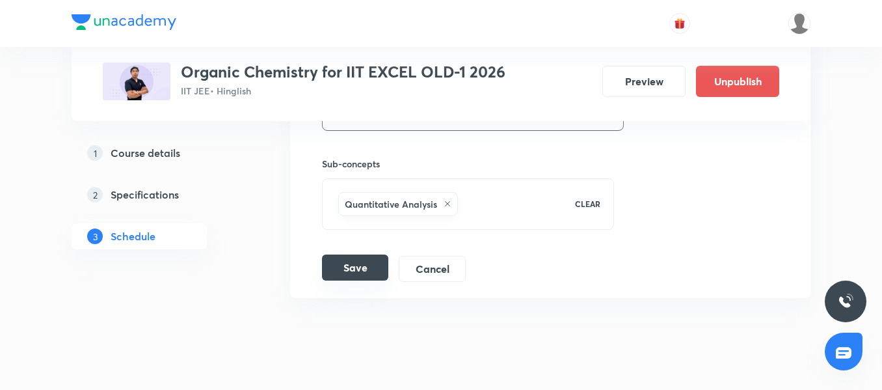
type input "Alcohol Phenols and Ether 06/09"
click at [348, 262] on button "Save" at bounding box center [355, 267] width 66 height 26
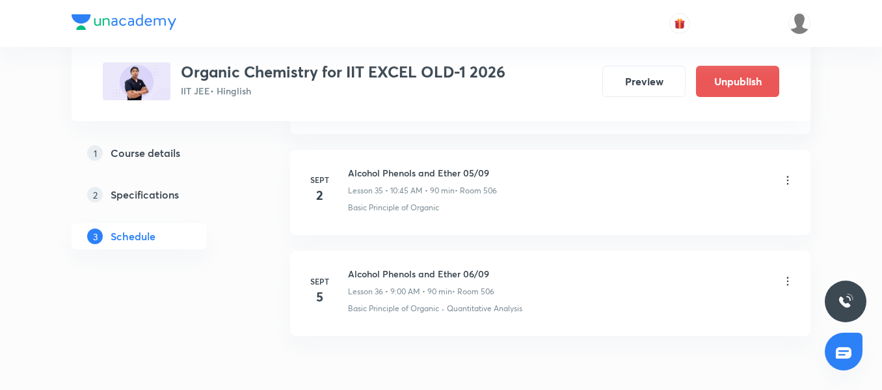
scroll to position [3633, 0]
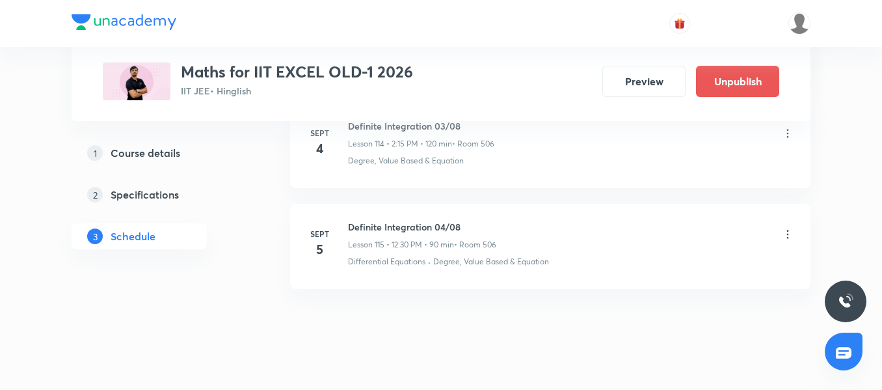
scroll to position [12234, 0]
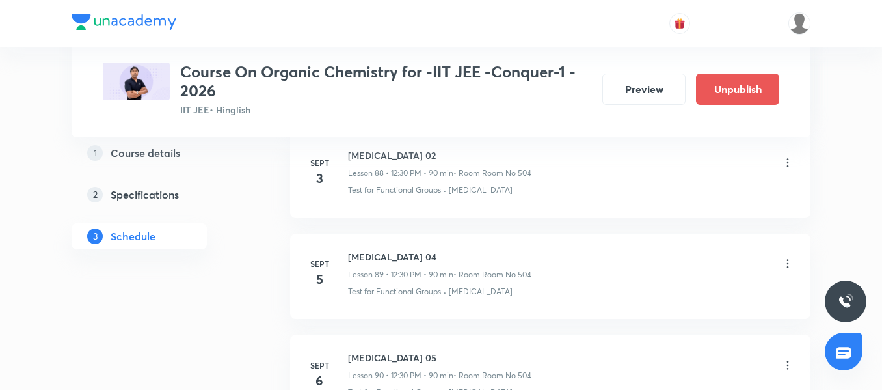
scroll to position [9617, 0]
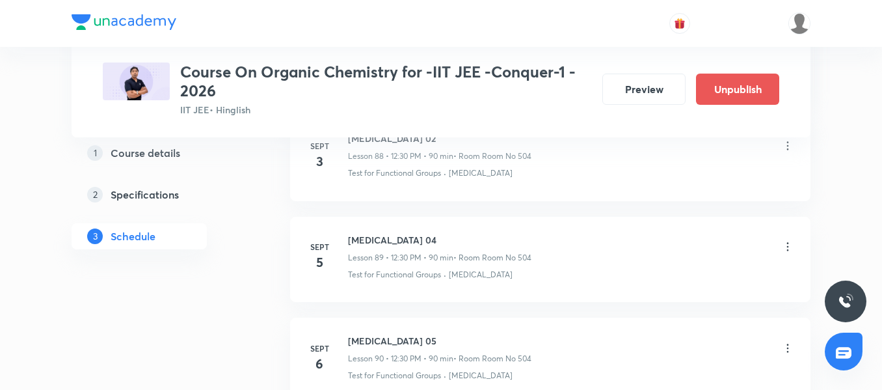
click at [791, 248] on icon at bounding box center [788, 246] width 13 height 13
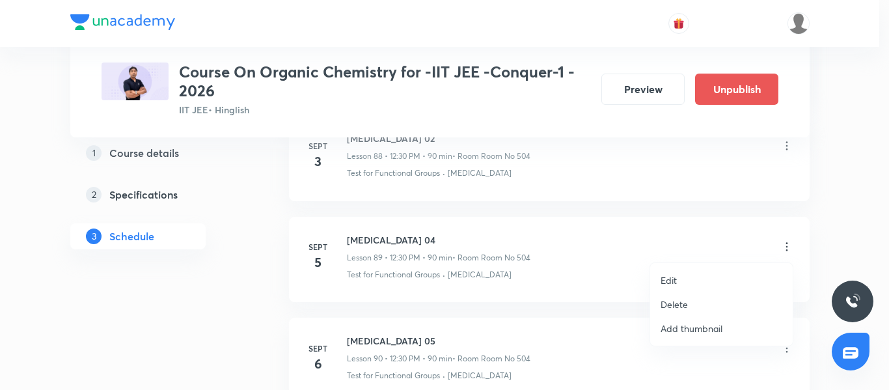
click at [709, 278] on li "Edit" at bounding box center [721, 280] width 143 height 24
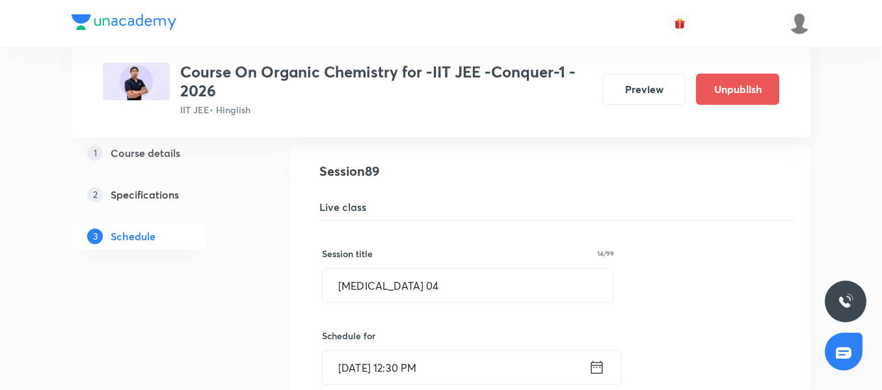
scroll to position [9051, 0]
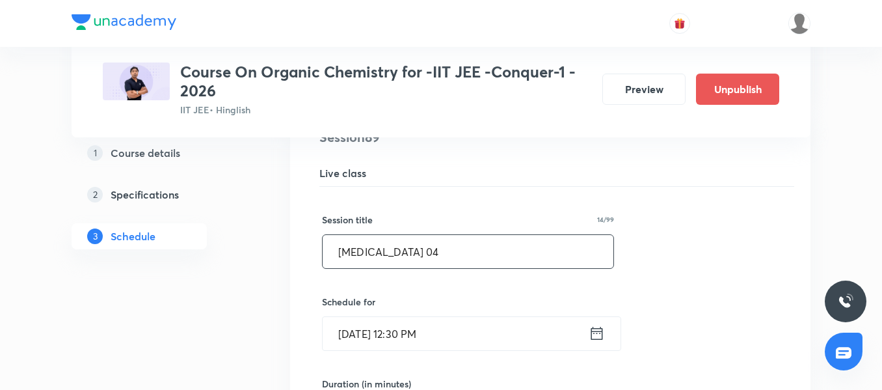
click at [487, 251] on input "Hydrocarbon 04" at bounding box center [468, 251] width 291 height 33
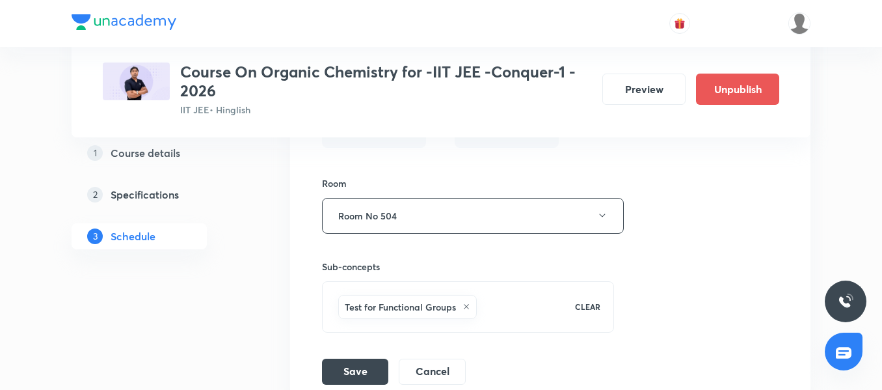
scroll to position [9487, 0]
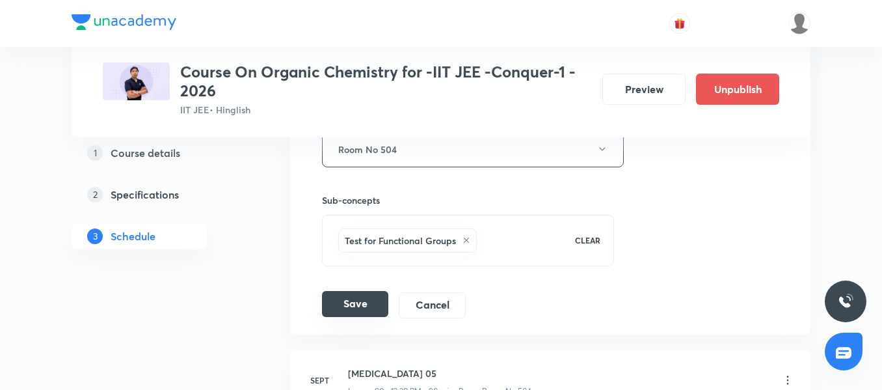
type input "Hydrocarbon 03"
click at [353, 311] on button "Save" at bounding box center [355, 304] width 66 height 26
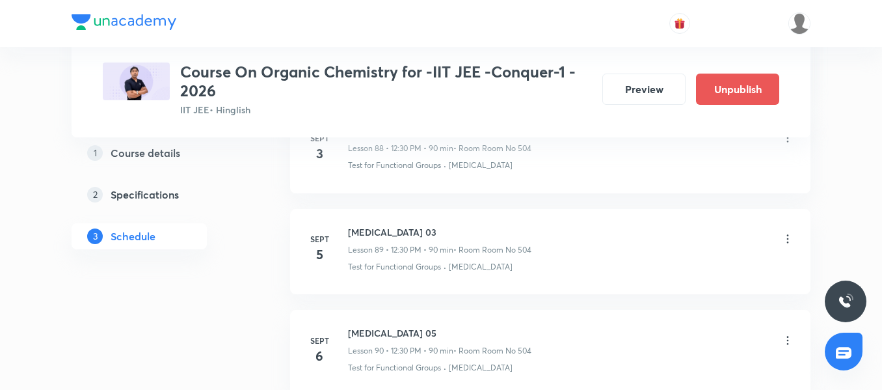
scroll to position [9027, 0]
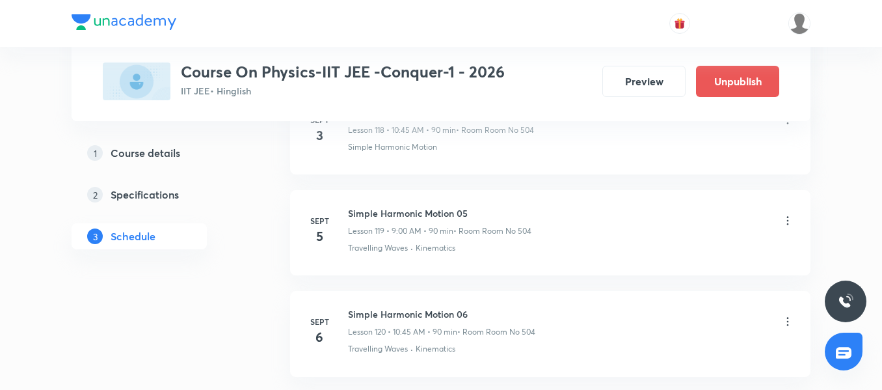
scroll to position [12630, 0]
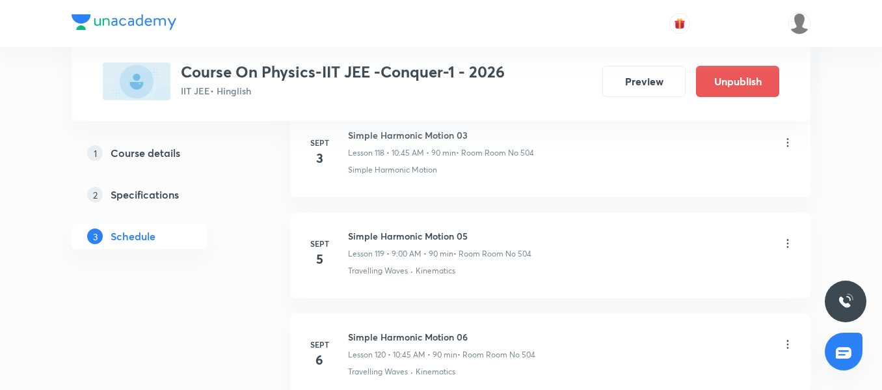
click at [785, 236] on div "Simple Harmonic Motion 05 Lesson 119 • 9:00 AM • 90 min • Room Room No 504" at bounding box center [571, 244] width 446 height 31
click at [785, 241] on icon at bounding box center [788, 243] width 13 height 13
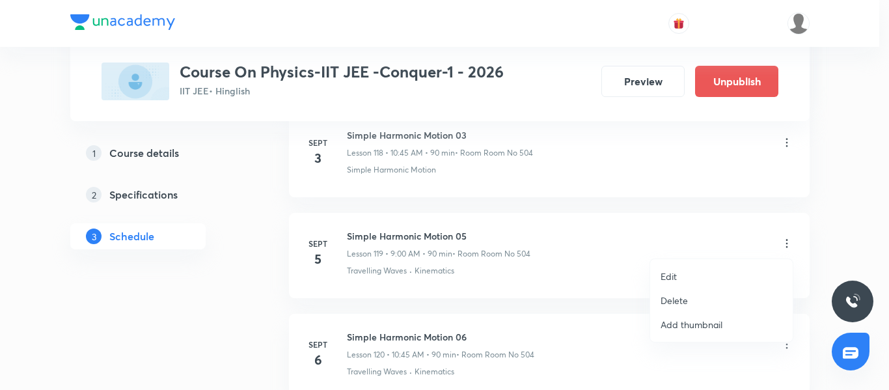
click at [686, 276] on li "Edit" at bounding box center [721, 276] width 143 height 24
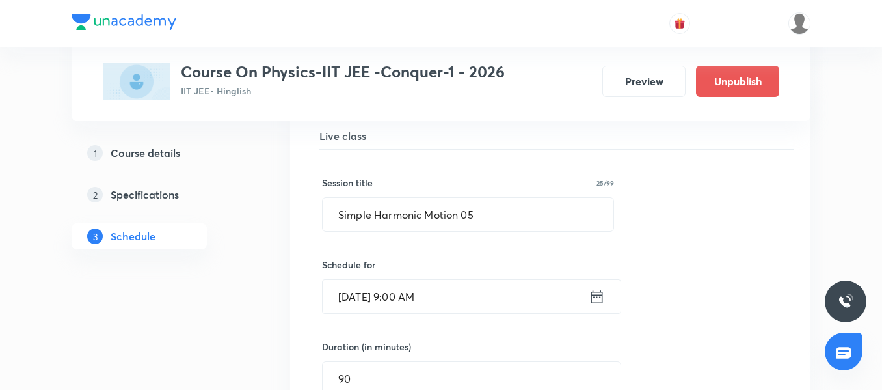
scroll to position [12119, 0]
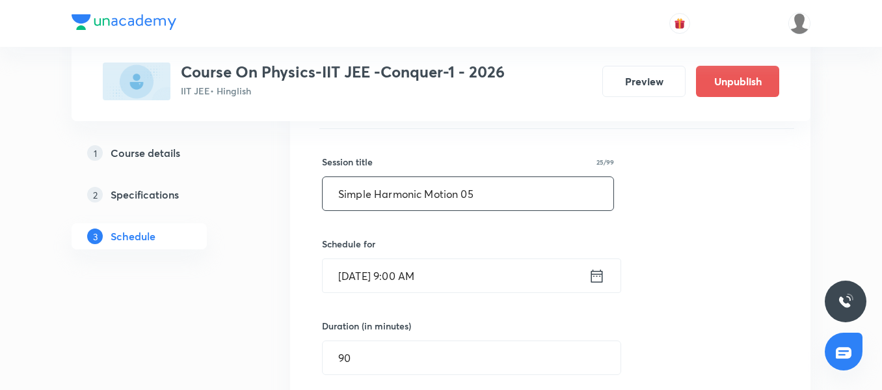
click at [519, 188] on input "Simple Harmonic Motion 05" at bounding box center [468, 193] width 291 height 33
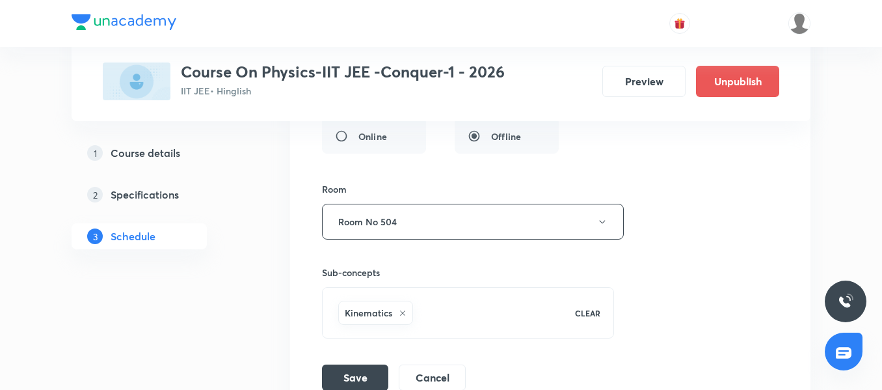
scroll to position [12468, 0]
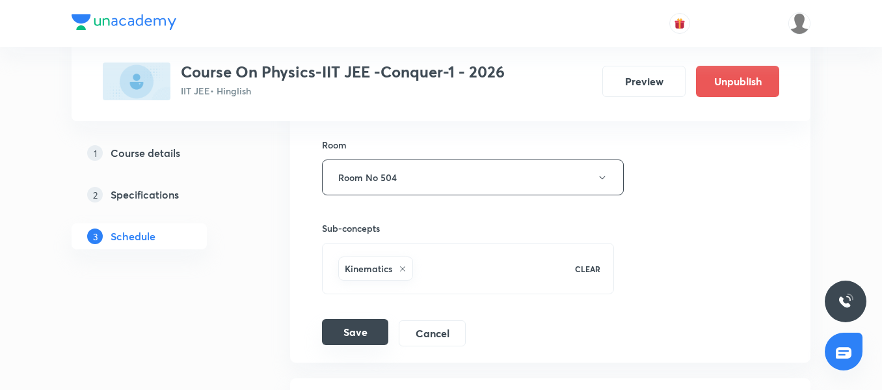
type input "Simple Harmonic Motion 04"
click at [347, 338] on button "Save" at bounding box center [355, 332] width 66 height 26
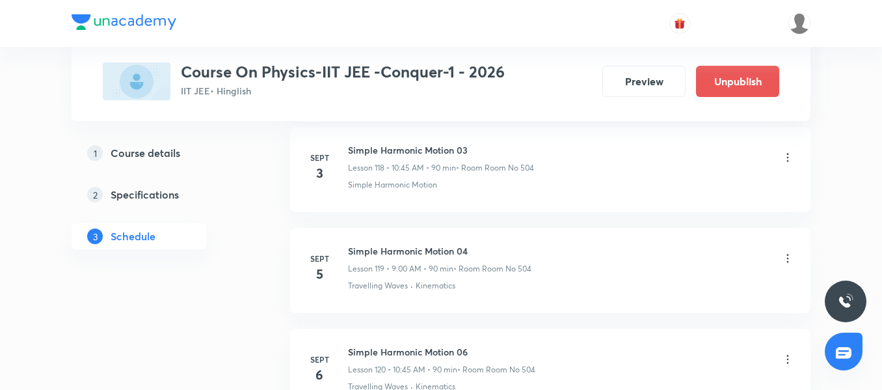
scroll to position [12164, 0]
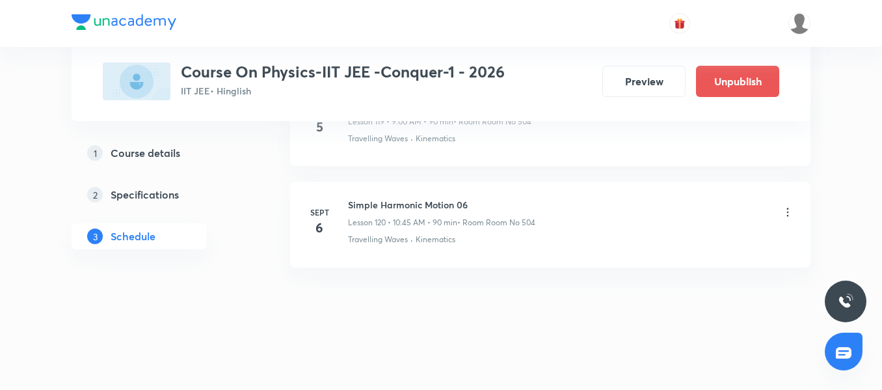
click at [786, 214] on icon at bounding box center [788, 212] width 13 height 13
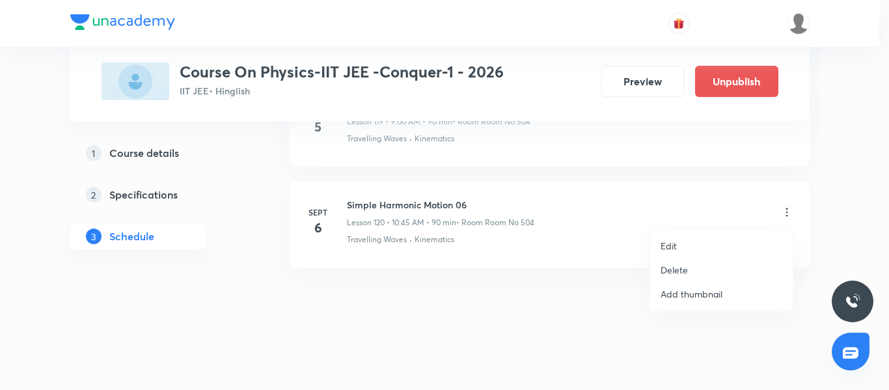
click at [688, 245] on li "Edit" at bounding box center [721, 246] width 143 height 24
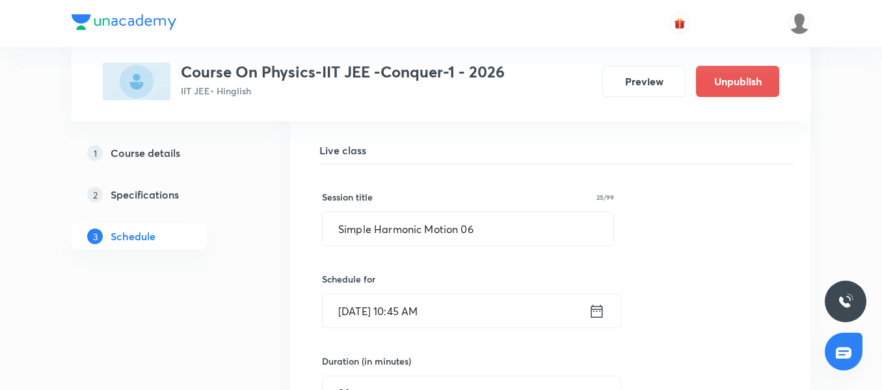
scroll to position [12141, 0]
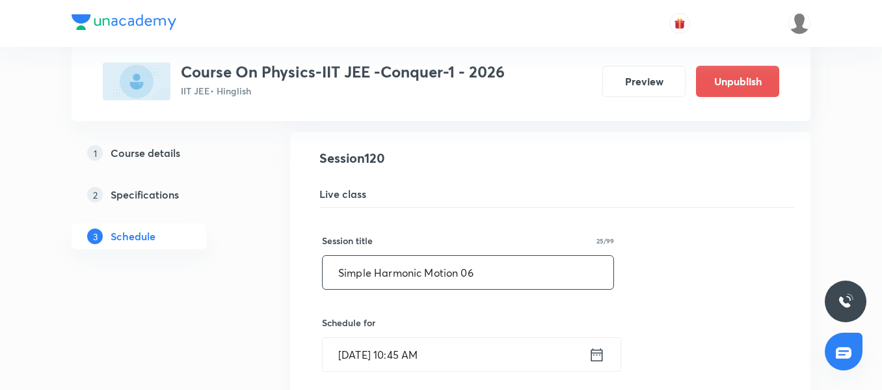
click at [494, 281] on input "Simple Harmonic Motion 06" at bounding box center [468, 272] width 291 height 33
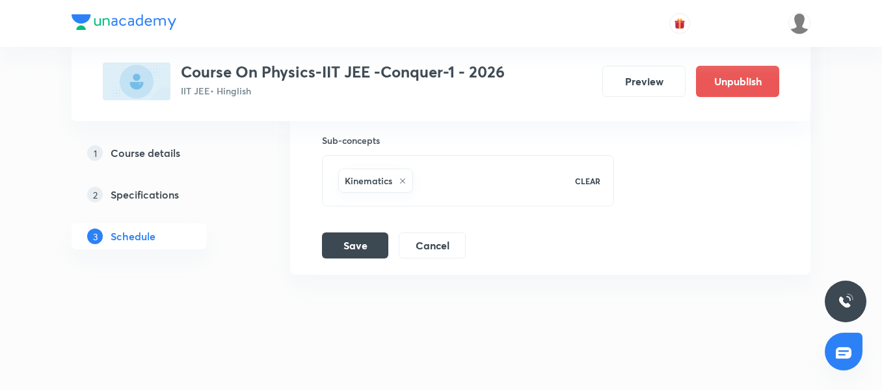
scroll to position [12664, 0]
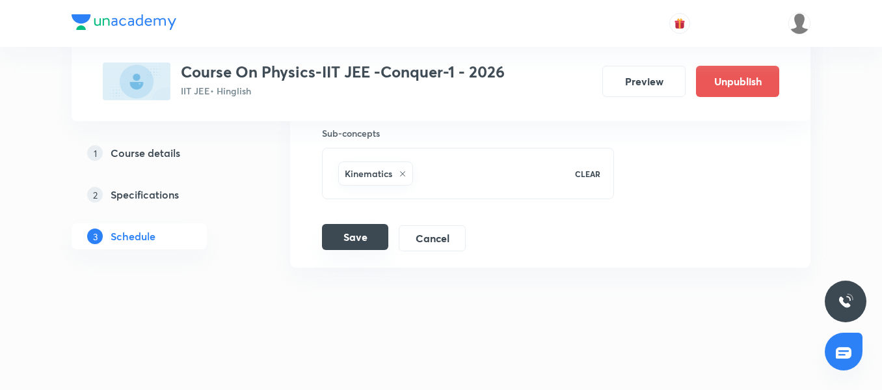
type input "Simple Harmonic Motion 05"
click at [363, 238] on button "Save" at bounding box center [355, 237] width 66 height 26
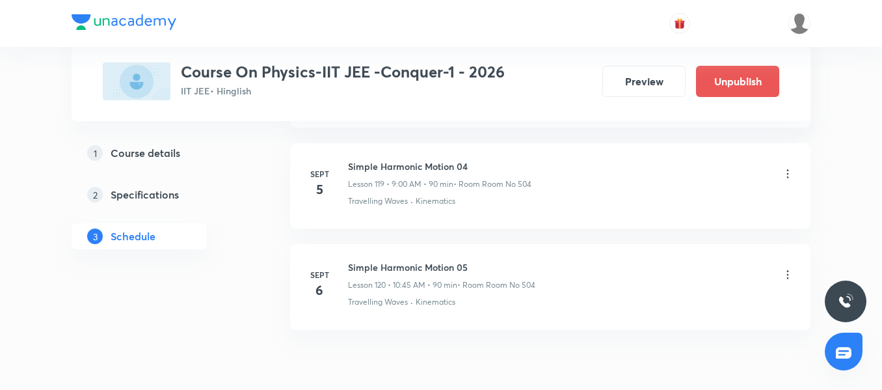
scroll to position [12122, 0]
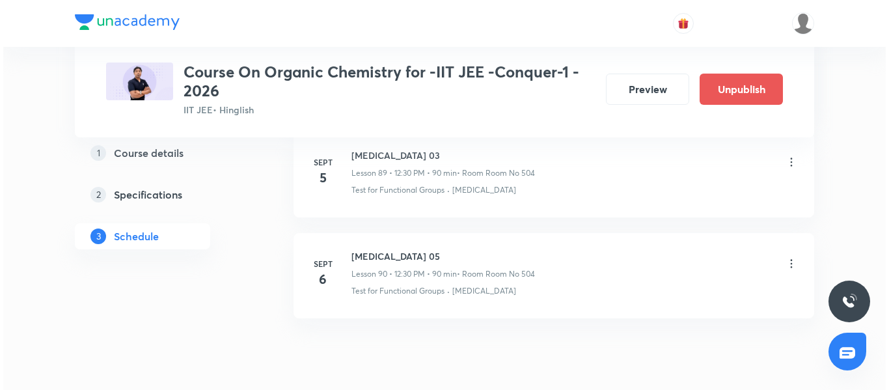
scroll to position [9735, 0]
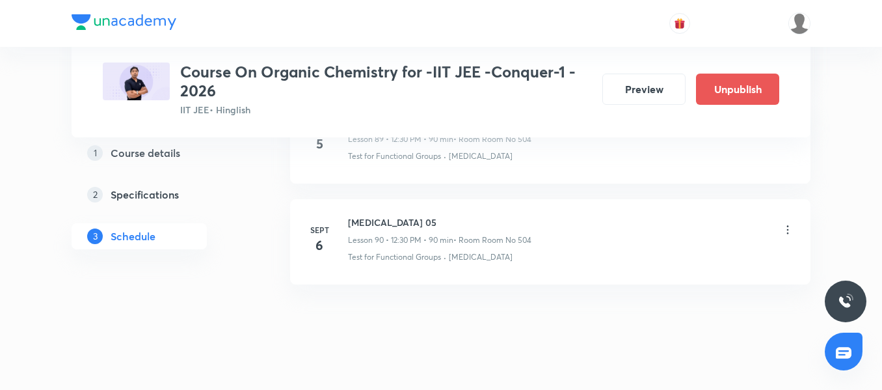
click at [793, 228] on icon at bounding box center [788, 229] width 13 height 13
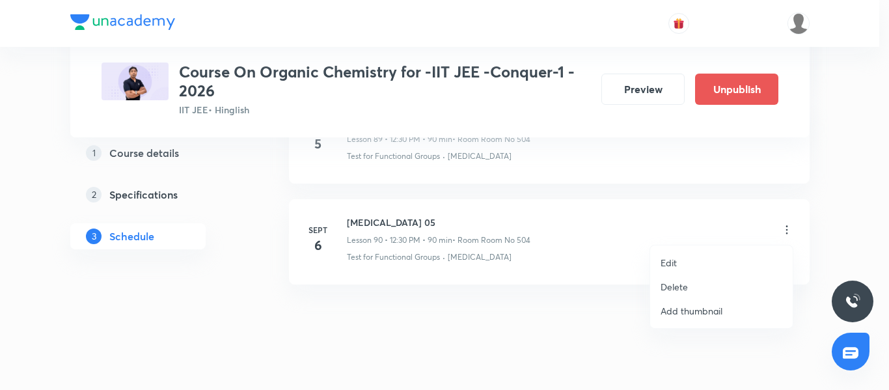
click at [705, 258] on li "Edit" at bounding box center [721, 263] width 143 height 24
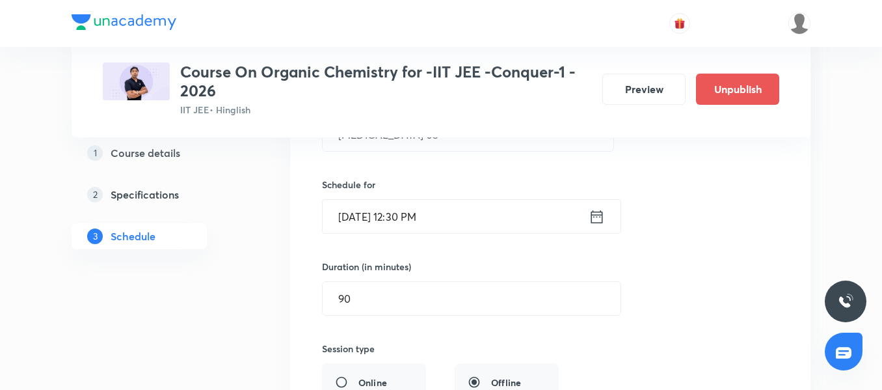
scroll to position [9235, 0]
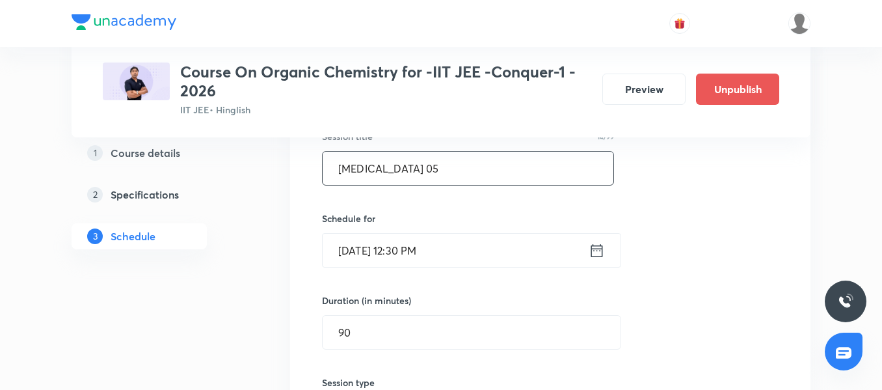
click at [470, 175] on input "Hydrocarbon 05" at bounding box center [468, 168] width 291 height 33
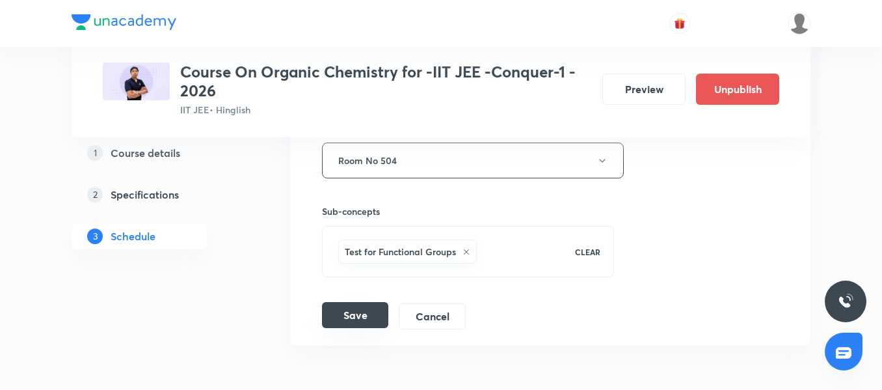
type input "Hydrocarbon 04"
click at [359, 310] on button "Save" at bounding box center [355, 315] width 66 height 26
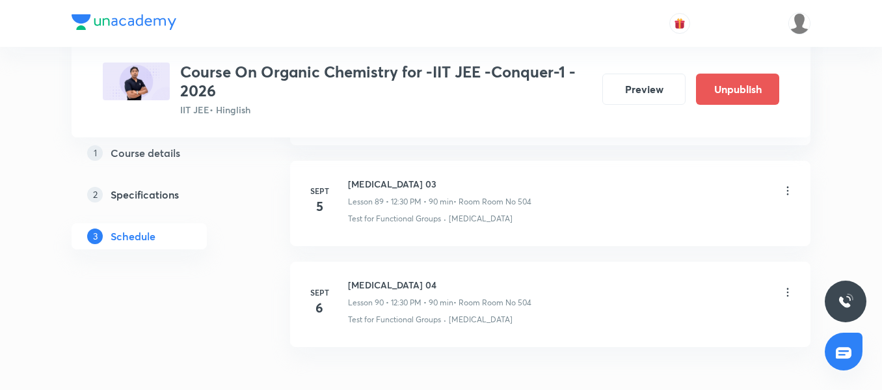
scroll to position [9154, 0]
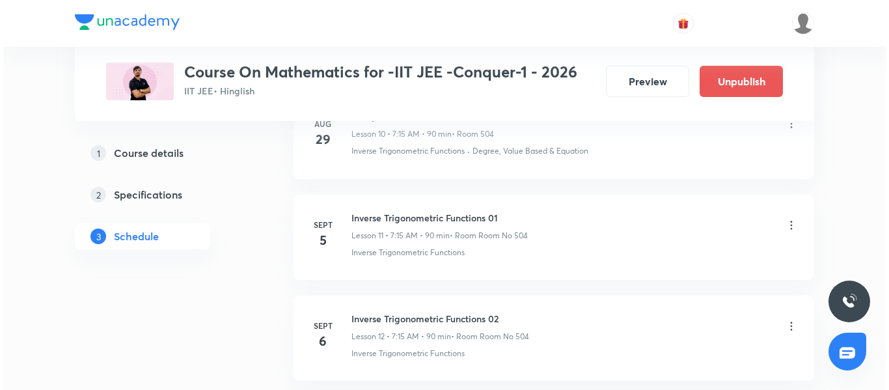
scroll to position [1756, 0]
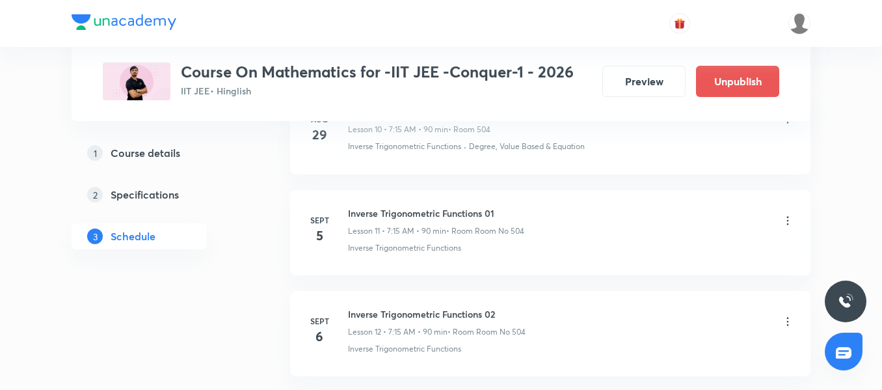
click at [789, 223] on icon at bounding box center [788, 220] width 13 height 13
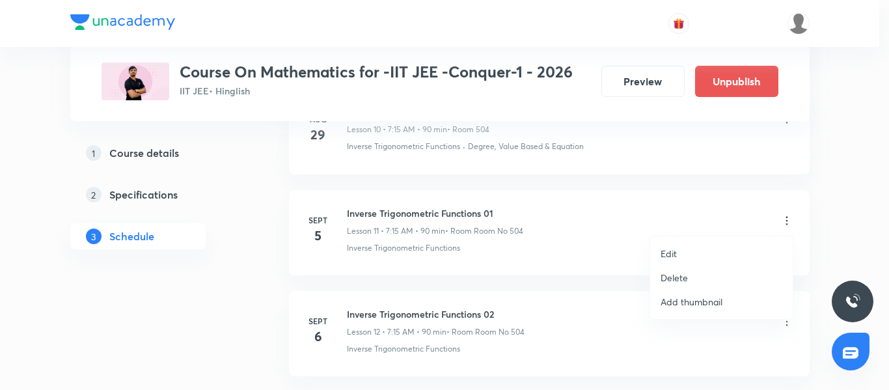
click at [678, 252] on li "Edit" at bounding box center [721, 253] width 143 height 24
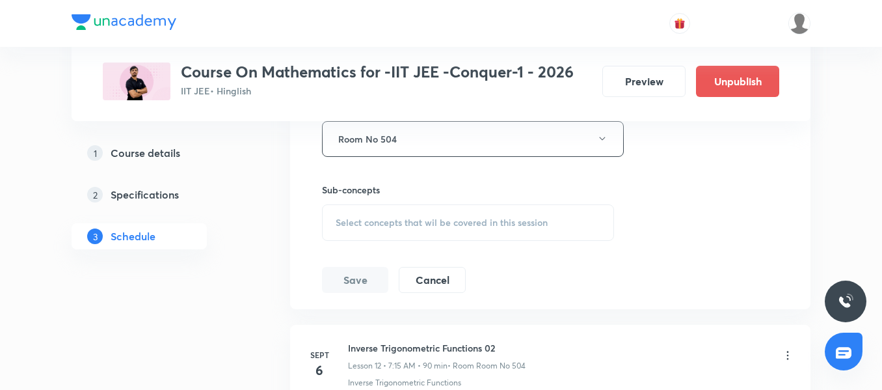
scroll to position [1559, 0]
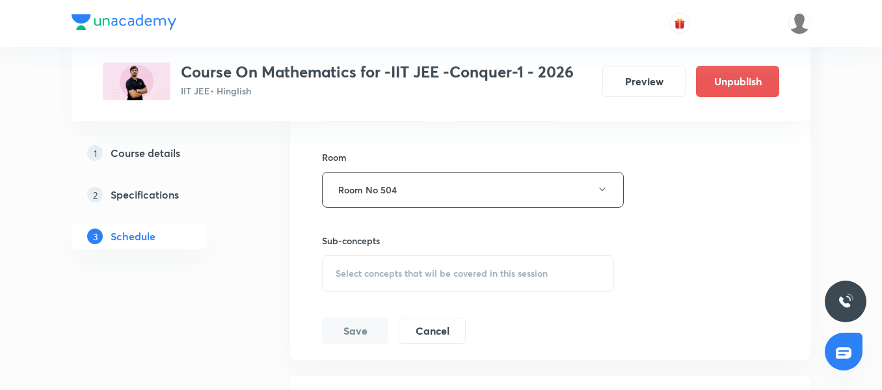
click at [442, 284] on div "Select concepts that wil be covered in this session" at bounding box center [468, 273] width 292 height 36
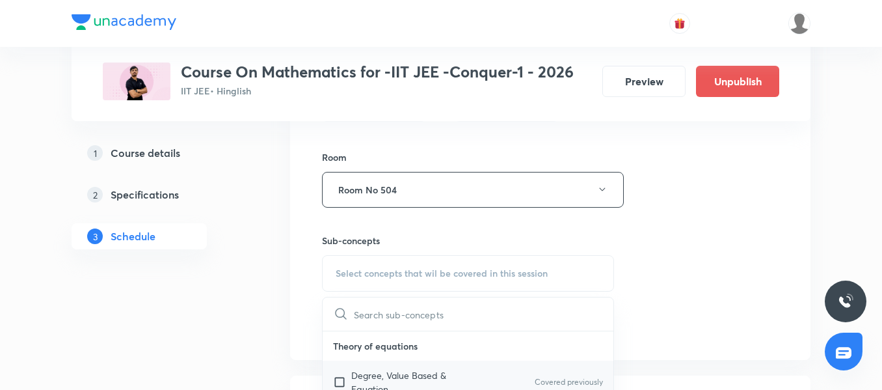
click at [401, 375] on p "Degree, Value Based & Equation" at bounding box center [416, 381] width 131 height 27
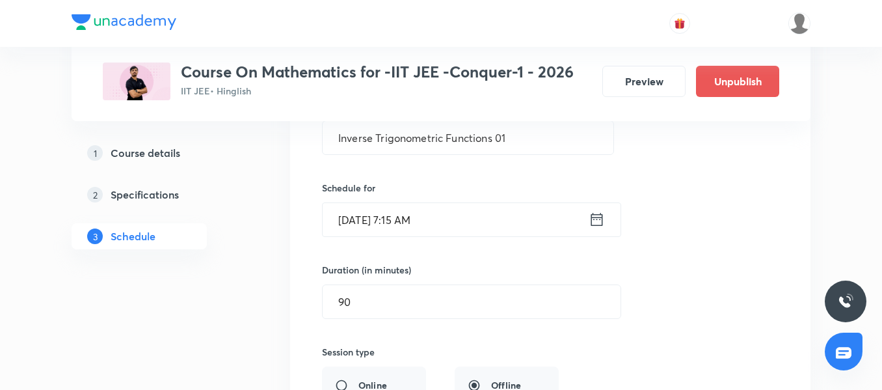
scroll to position [1155, 0]
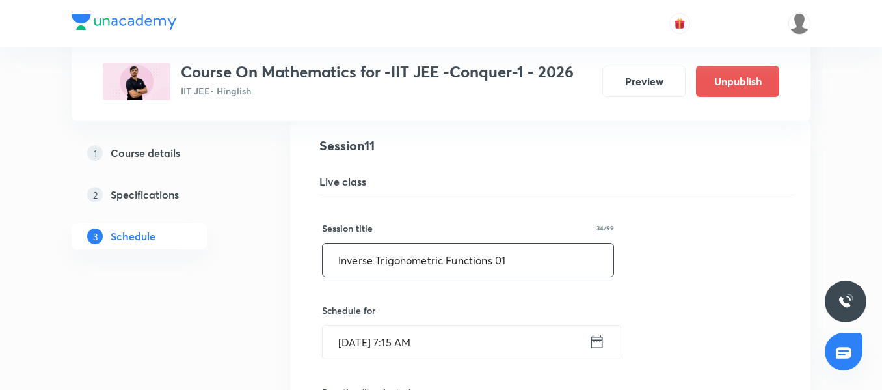
click at [411, 260] on input "Inverse Trigonometric Functions 01" at bounding box center [468, 259] width 291 height 33
paste input "Matrices and determinant"
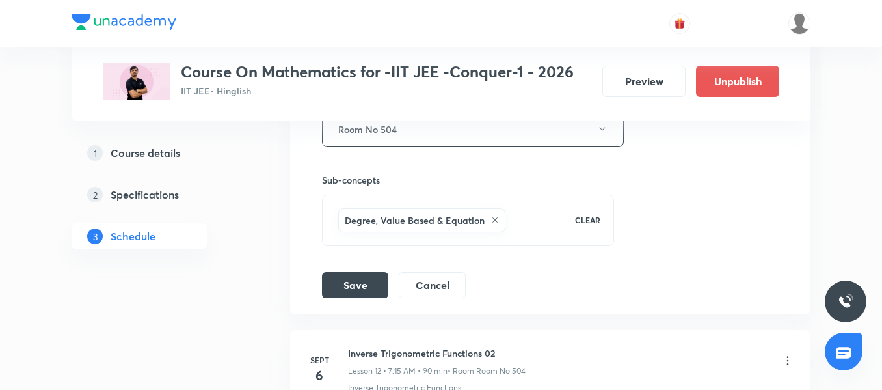
scroll to position [1626, 0]
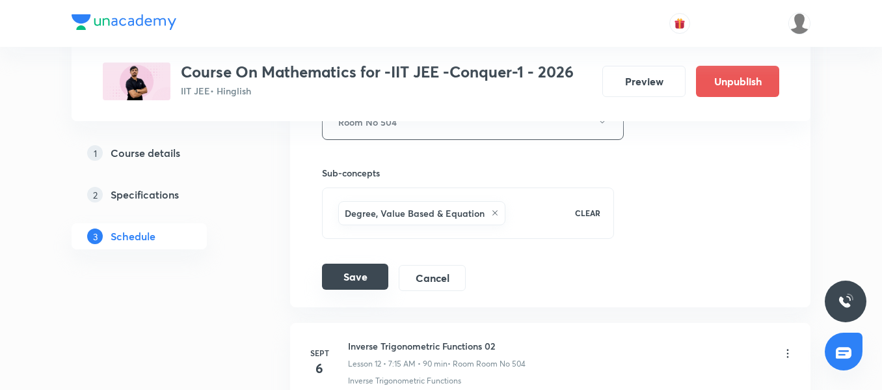
type input "Matrices and determinant 01"
click at [353, 284] on button "Save" at bounding box center [355, 277] width 66 height 26
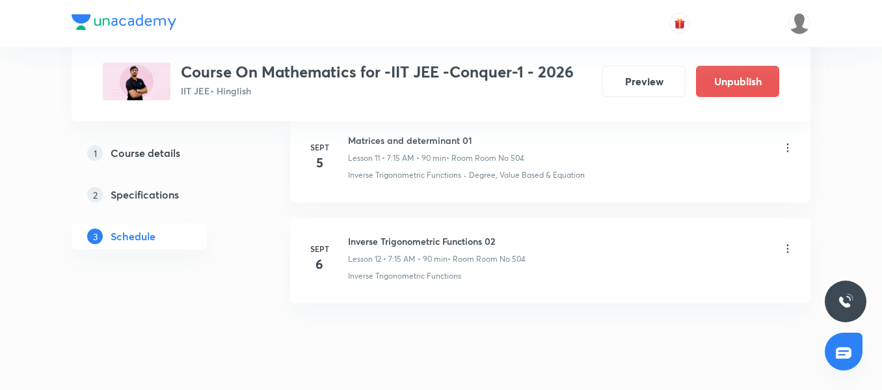
scroll to position [1242, 0]
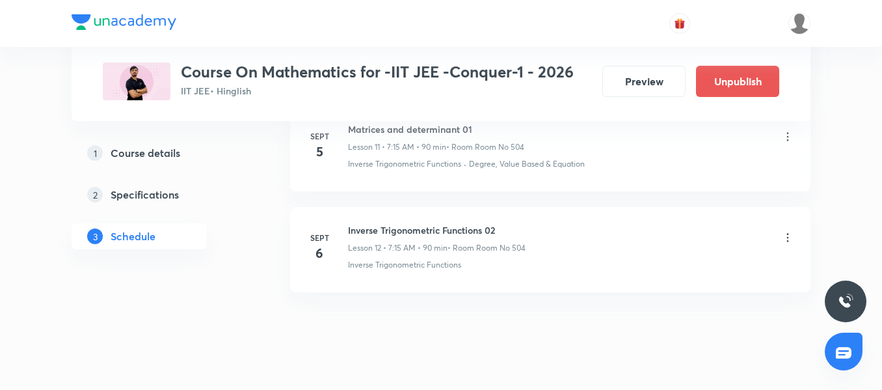
click at [789, 236] on icon at bounding box center [788, 237] width 13 height 13
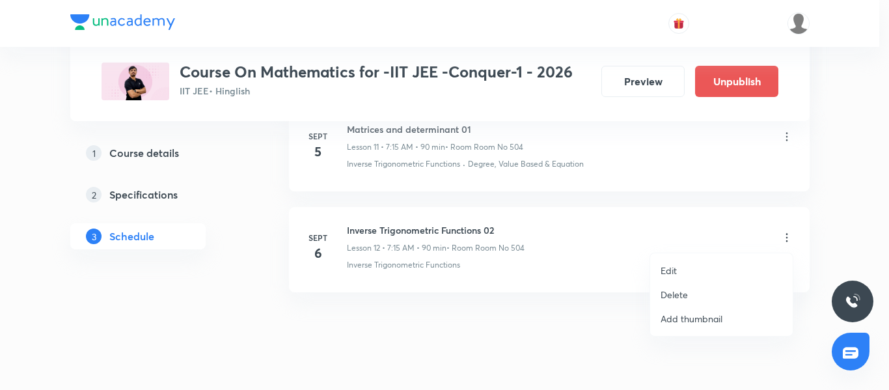
click at [702, 265] on li "Edit" at bounding box center [721, 270] width 143 height 24
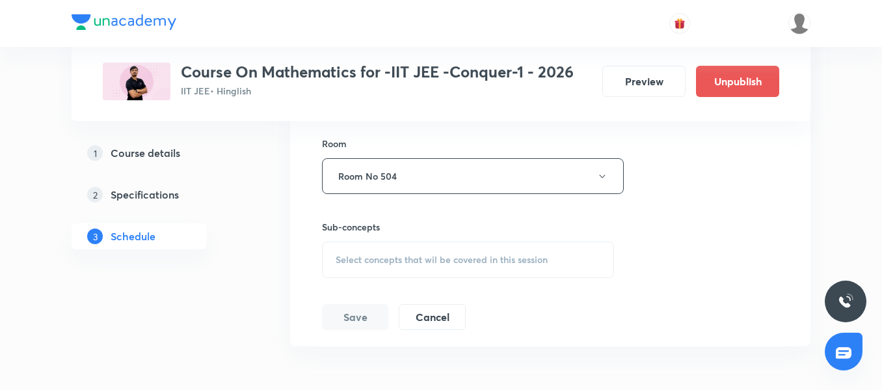
scroll to position [1681, 0]
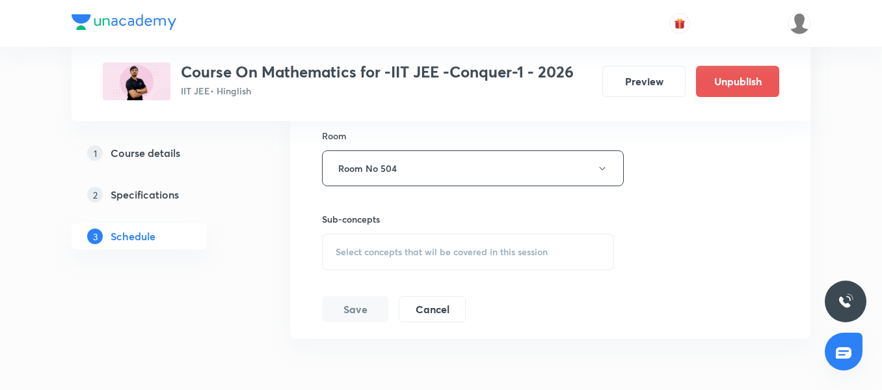
click at [463, 254] on span "Select concepts that wil be covered in this session" at bounding box center [442, 252] width 212 height 10
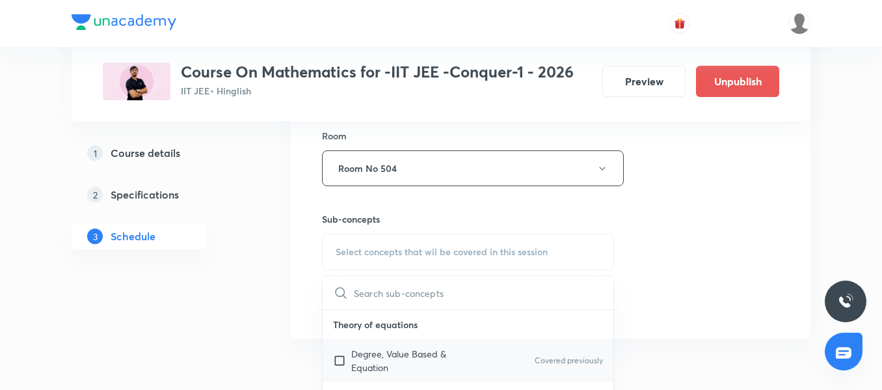
click at [409, 343] on div "Degree, Value Based & Equation Covered previously" at bounding box center [468, 360] width 291 height 43
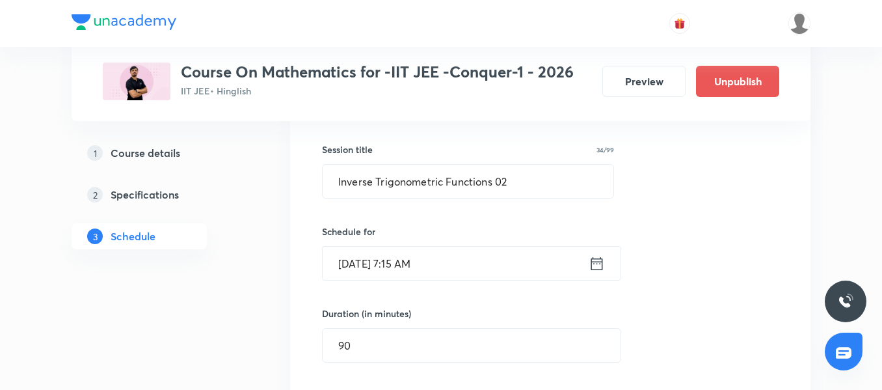
scroll to position [1313, 0]
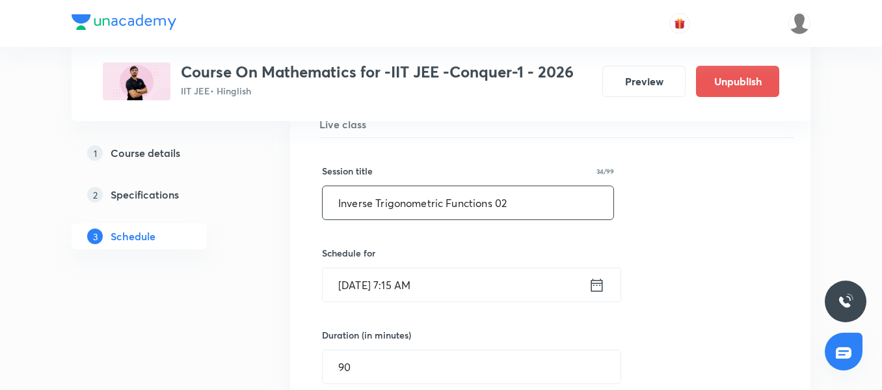
click at [520, 204] on input "Inverse Trigonometric Functions 02" at bounding box center [468, 202] width 291 height 33
click at [520, 204] on input "Inverse Trigonometric Functions 0" at bounding box center [468, 202] width 291 height 33
paste input "Matrices and determinant"
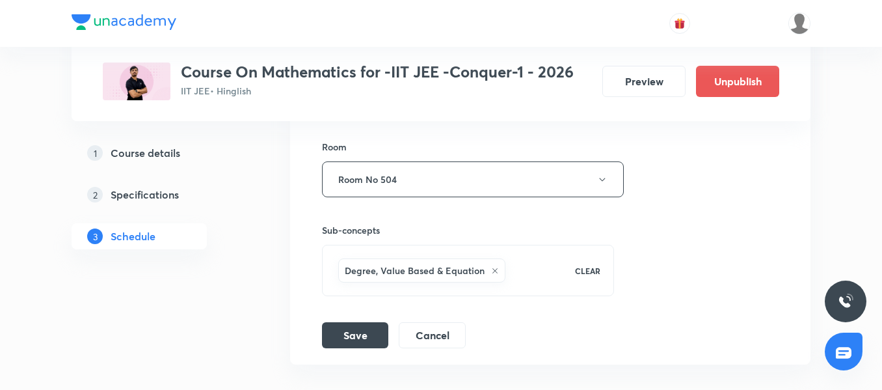
scroll to position [1673, 0]
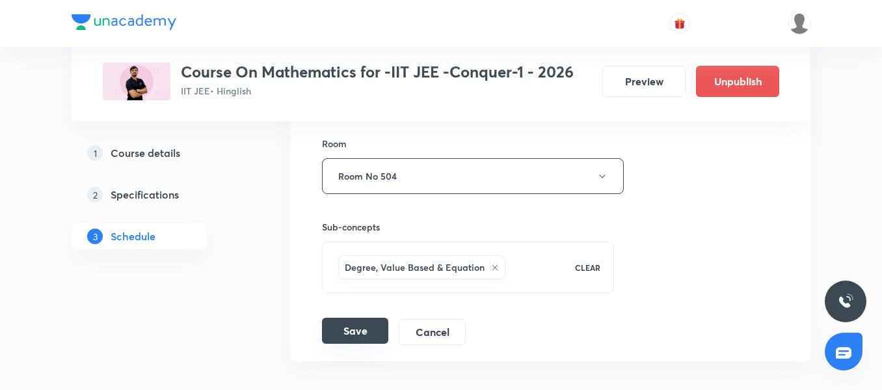
type input "Matrices and determinant 02"
click at [342, 332] on button "Save" at bounding box center [355, 331] width 66 height 26
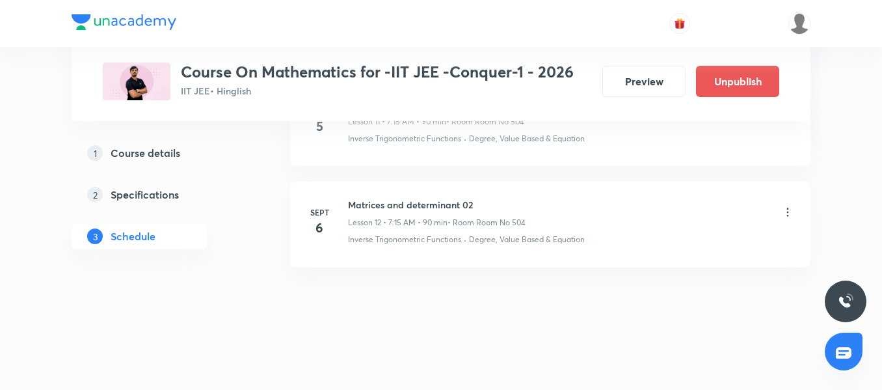
scroll to position [1267, 0]
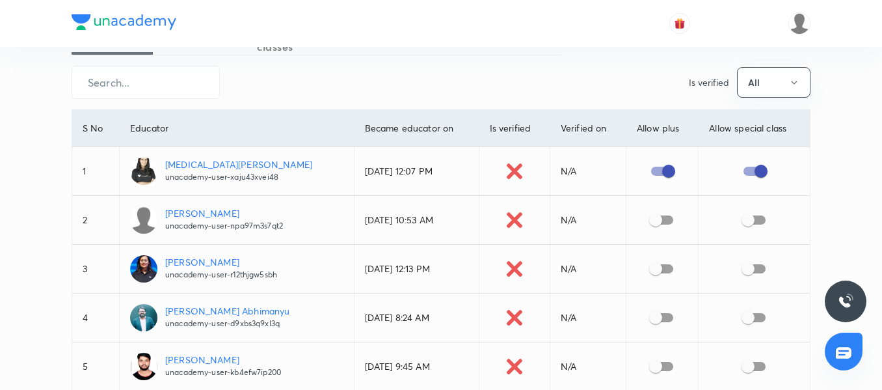
scroll to position [40, 0]
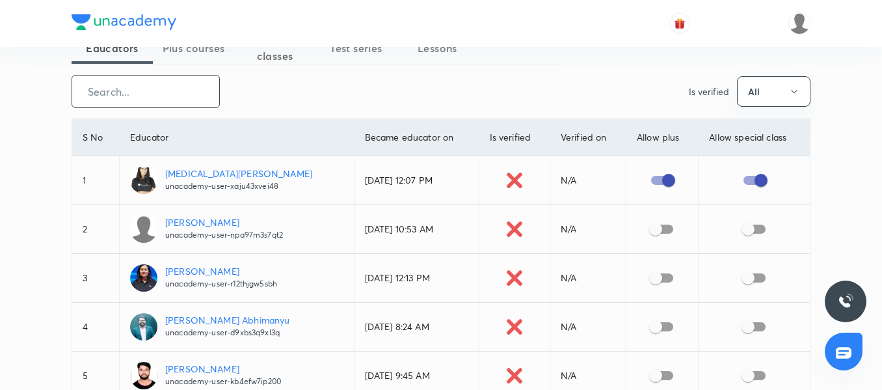
click at [118, 105] on input "text" at bounding box center [145, 91] width 147 height 33
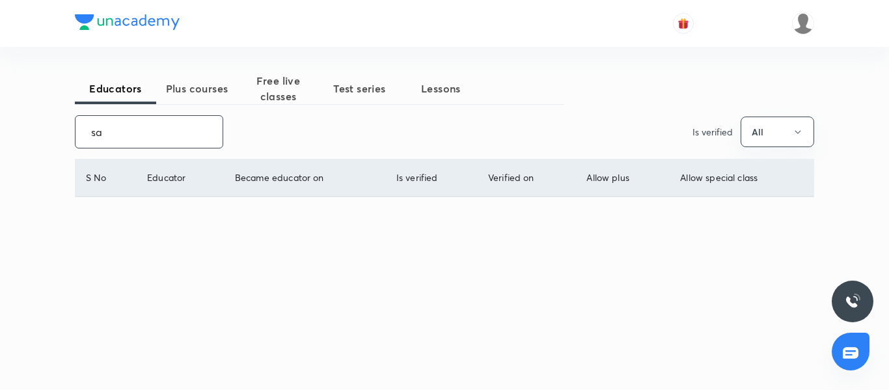
type input "s"
